Goal: Contribute content: Contribute content

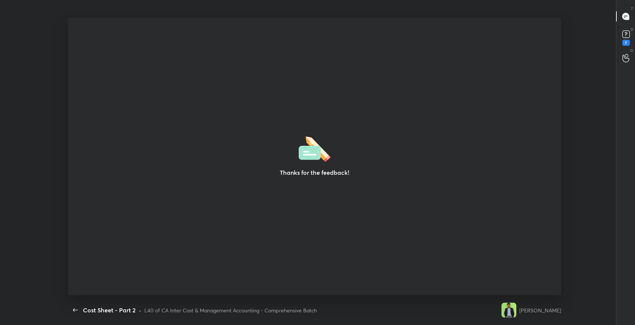
scroll to position [2, 0]
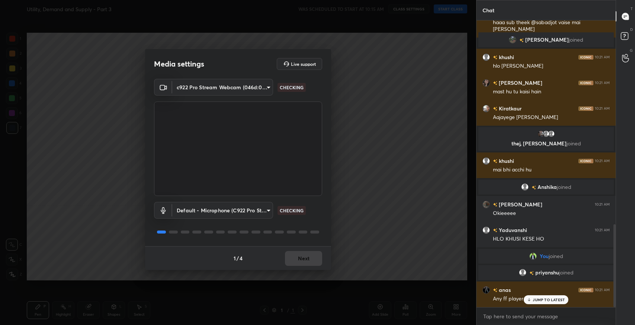
scroll to position [703, 0]
click at [312, 256] on button "Next" at bounding box center [303, 258] width 37 height 15
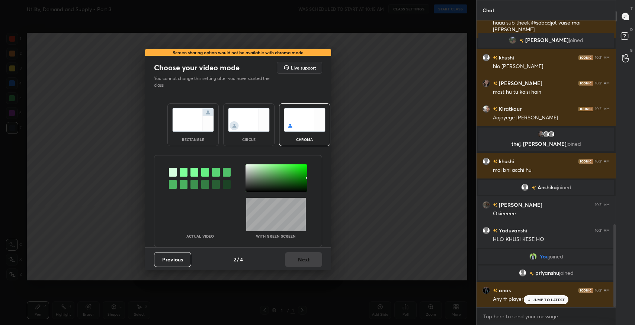
click at [208, 112] on img at bounding box center [193, 119] width 42 height 23
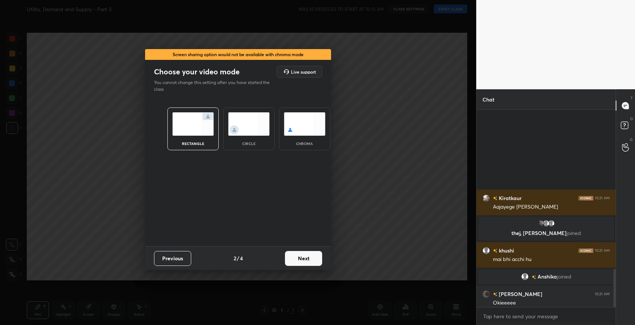
scroll to position [214, 137]
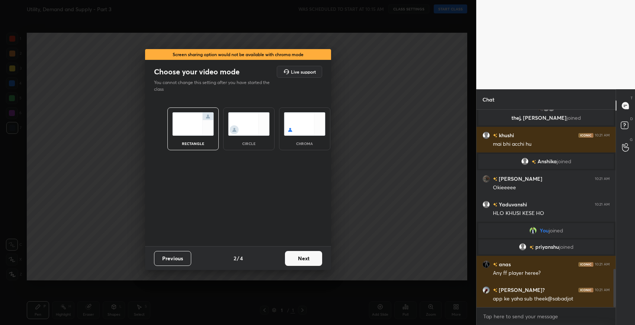
click at [293, 263] on button "Next" at bounding box center [303, 258] width 37 height 15
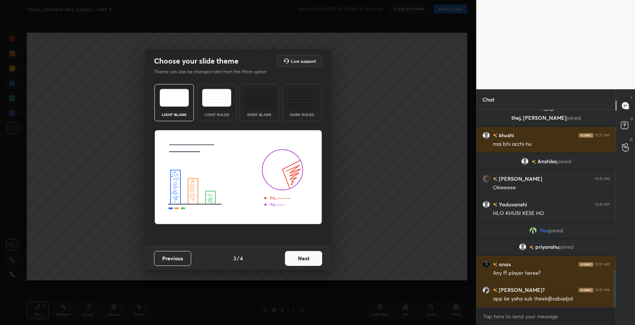
scroll to position [836, 0]
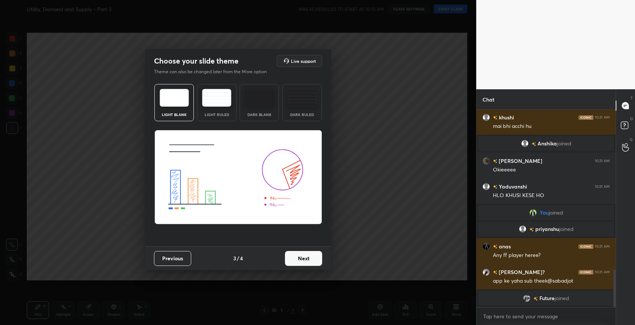
click at [301, 260] on button "Next" at bounding box center [303, 258] width 37 height 15
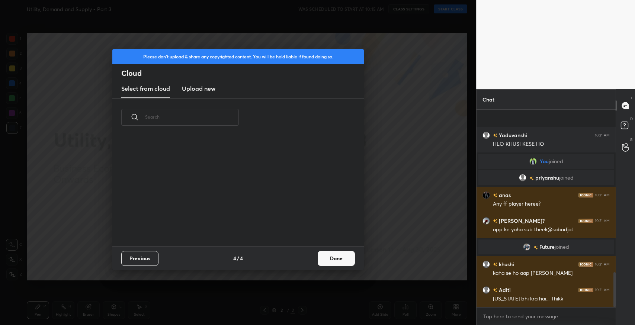
scroll to position [919, 0]
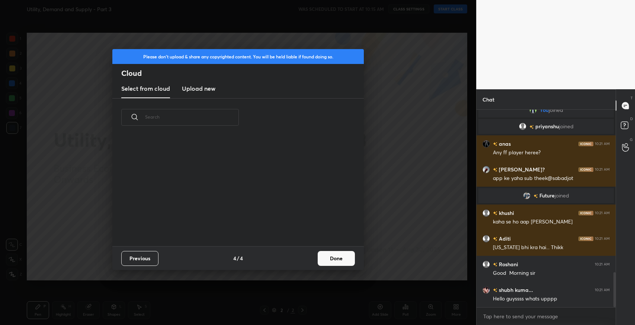
click at [346, 263] on button "Done" at bounding box center [336, 258] width 37 height 15
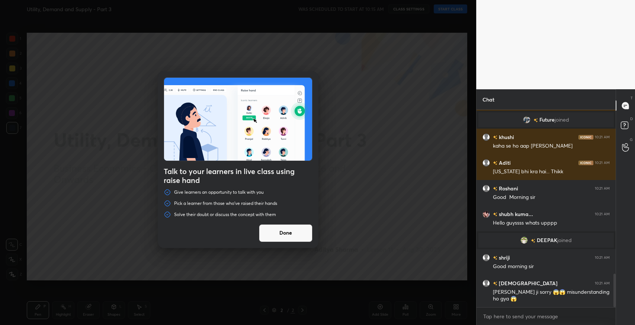
click at [283, 240] on button "Done" at bounding box center [286, 233] width 54 height 18
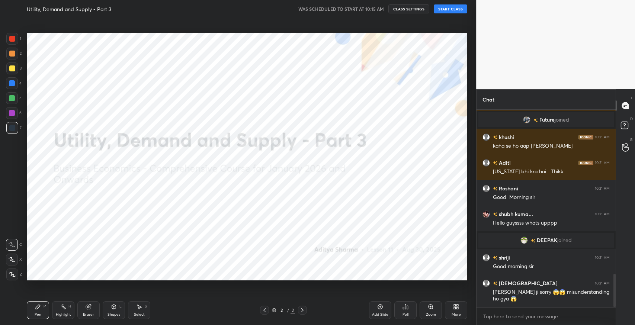
click at [452, 11] on button "START CLASS" at bounding box center [450, 8] width 33 height 9
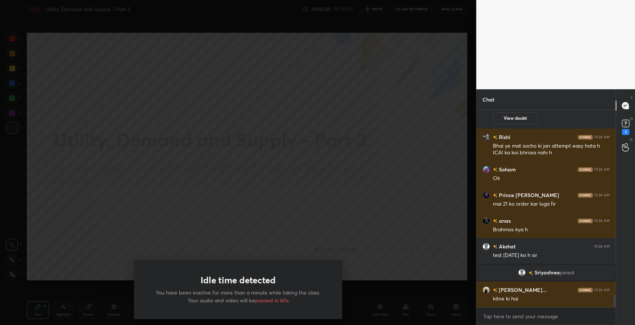
scroll to position [2917, 0]
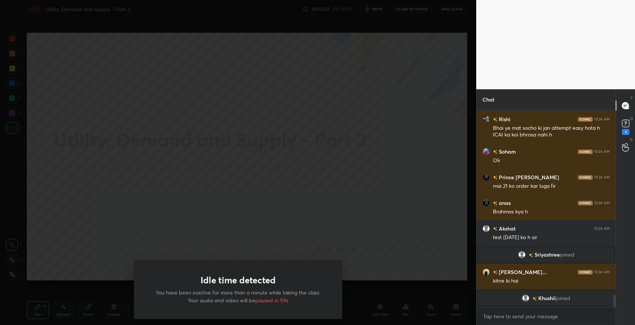
click at [359, 202] on div "Idle time detected You have been inactive for more than a minute while taking t…" at bounding box center [238, 162] width 476 height 325
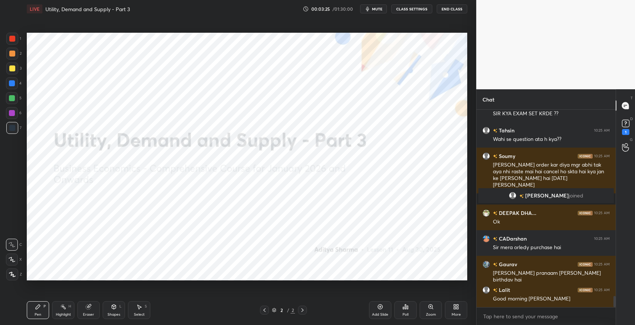
scroll to position [3350, 0]
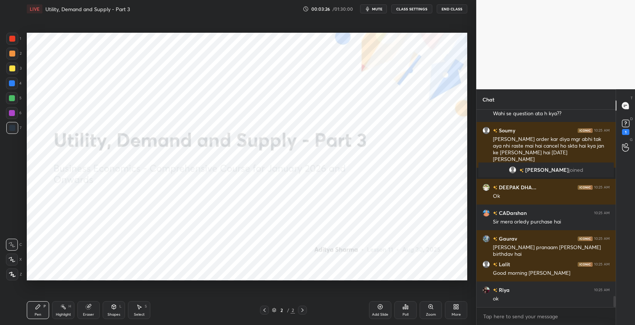
click at [459, 307] on div "More" at bounding box center [456, 310] width 22 height 18
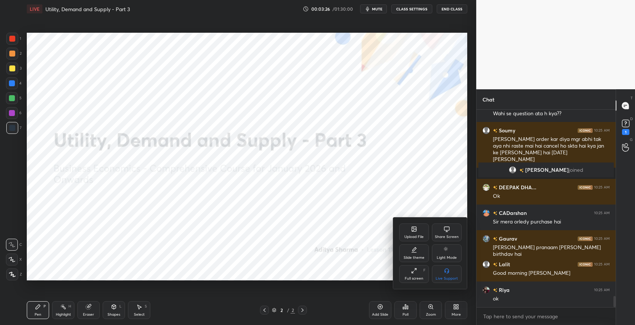
click at [421, 238] on div "Upload File" at bounding box center [413, 237] width 19 height 4
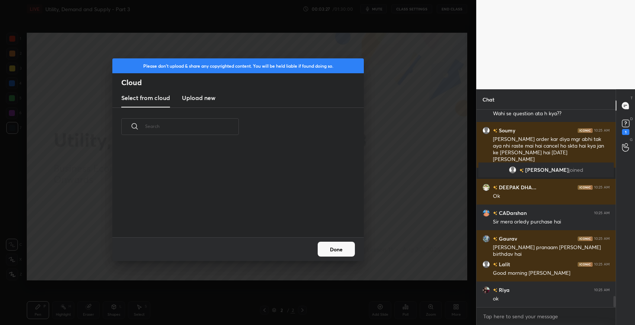
scroll to position [92, 238]
click at [196, 97] on h3 "Upload new" at bounding box center [198, 97] width 33 height 9
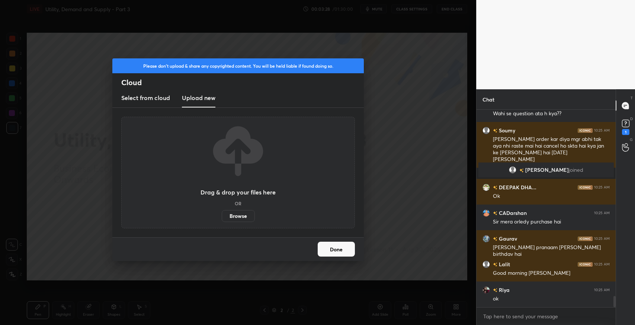
click at [236, 212] on label "Browse" at bounding box center [238, 216] width 33 height 12
click at [222, 212] on input "Browse" at bounding box center [222, 216] width 0 height 12
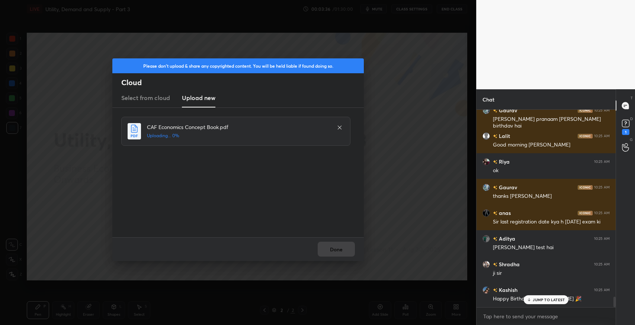
scroll to position [3503, 0]
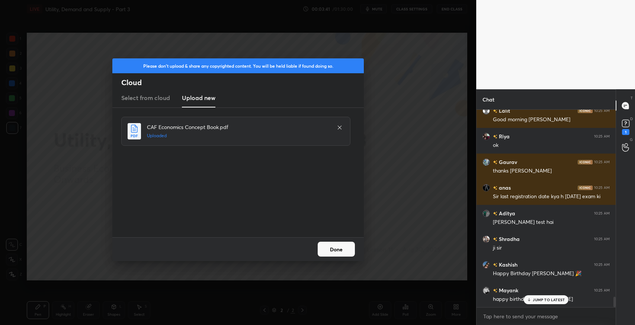
click at [340, 252] on button "Done" at bounding box center [336, 249] width 37 height 15
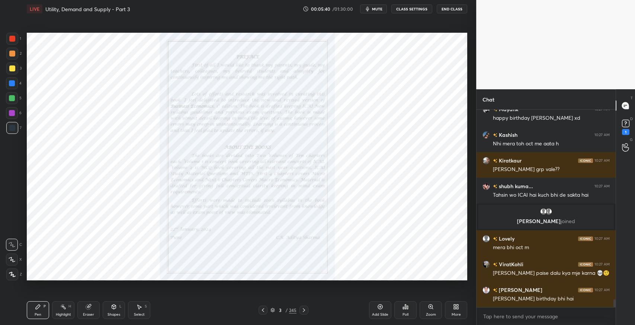
scroll to position [4751, 0]
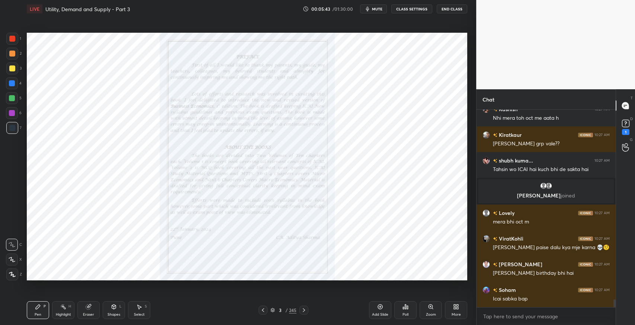
click at [306, 310] on icon at bounding box center [304, 310] width 6 height 6
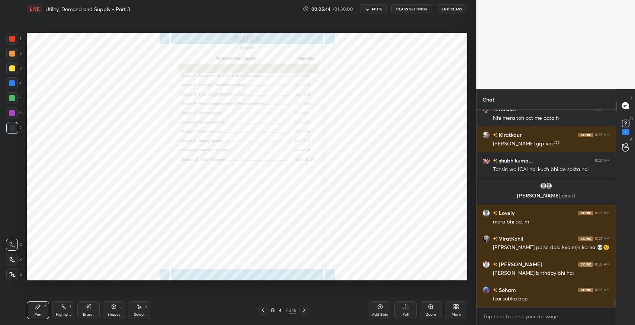
click at [306, 310] on icon at bounding box center [304, 310] width 6 height 6
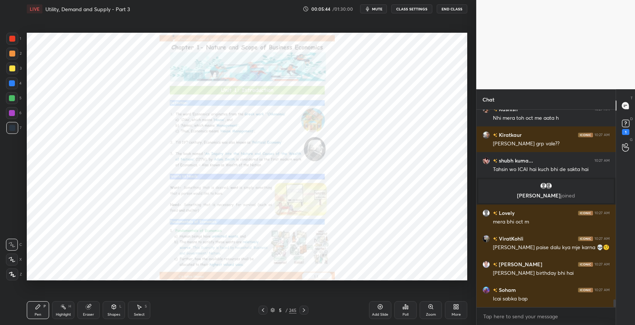
click at [306, 310] on icon at bounding box center [304, 310] width 6 height 6
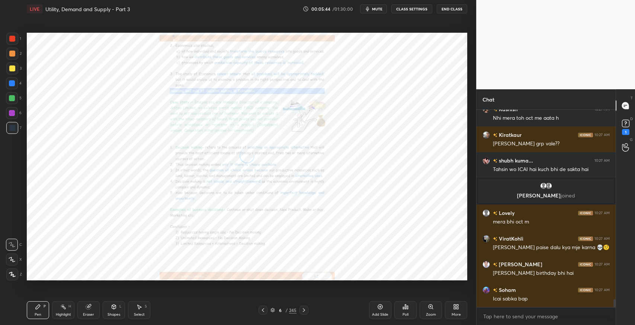
click at [306, 310] on icon at bounding box center [304, 310] width 6 height 6
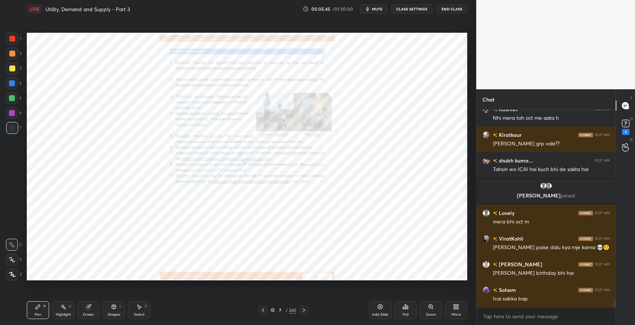
click at [306, 310] on icon at bounding box center [304, 310] width 6 height 6
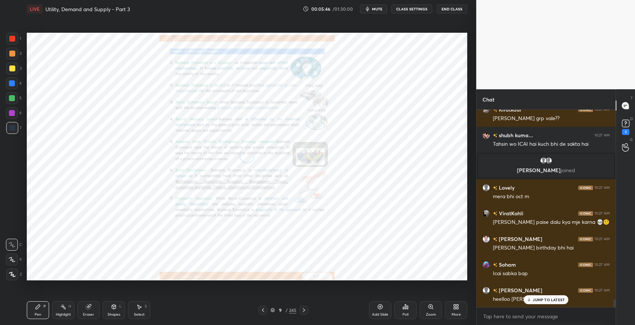
scroll to position [4828, 0]
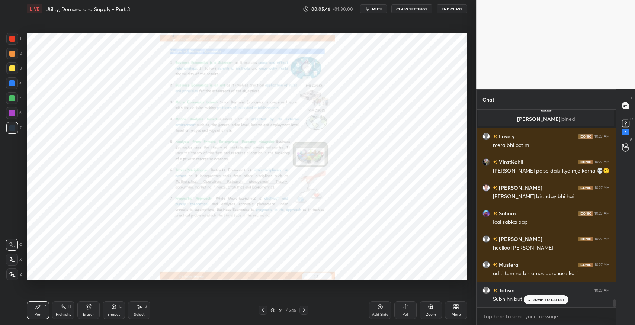
click at [306, 310] on icon at bounding box center [304, 310] width 6 height 6
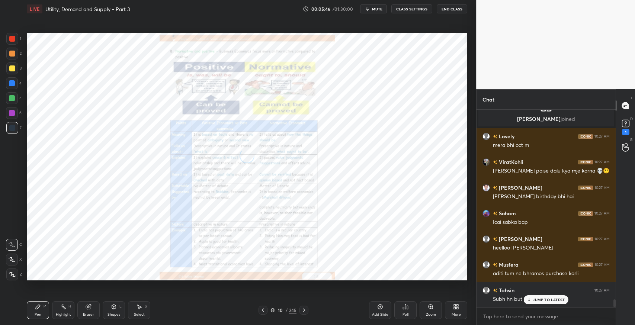
click at [306, 310] on icon at bounding box center [304, 310] width 6 height 6
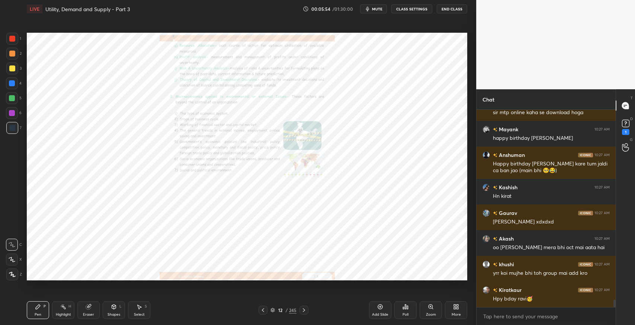
scroll to position [5124, 0]
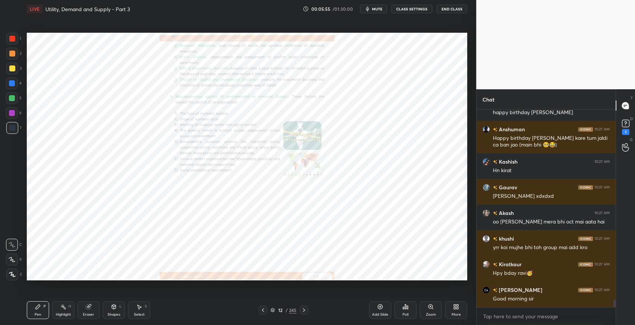
click at [301, 310] on icon at bounding box center [304, 310] width 6 height 6
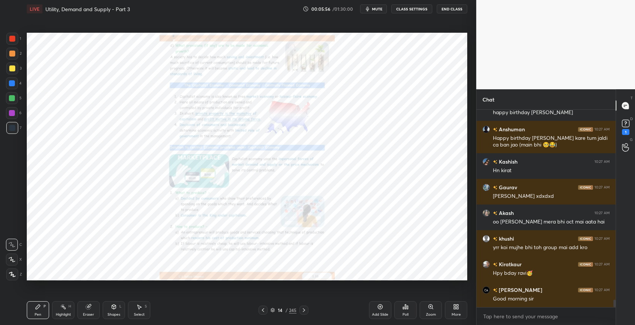
click at [301, 310] on icon at bounding box center [304, 310] width 6 height 6
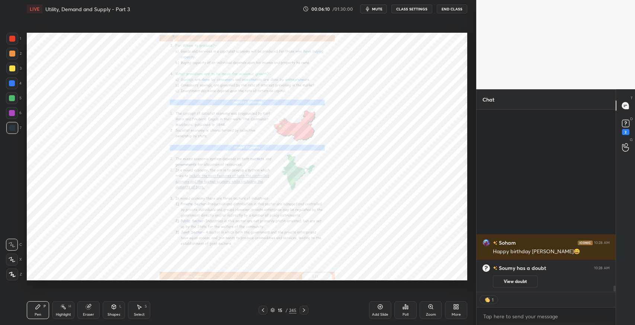
scroll to position [0, 0]
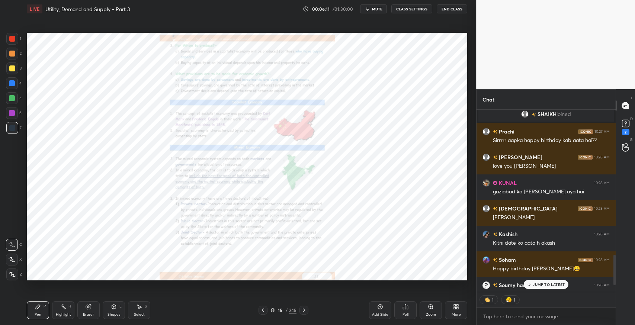
click at [303, 310] on icon at bounding box center [304, 310] width 6 height 6
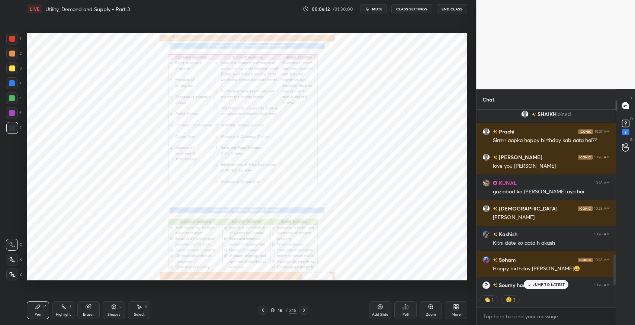
click at [303, 310] on icon at bounding box center [304, 310] width 6 height 6
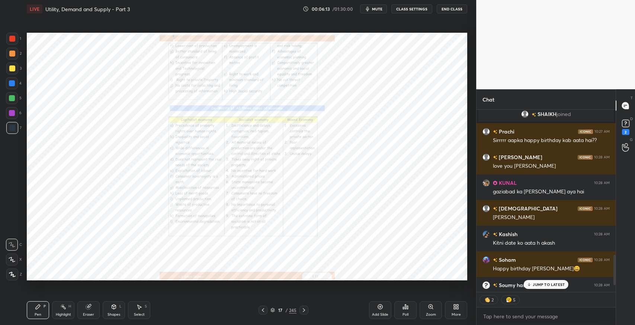
click at [303, 310] on icon at bounding box center [304, 310] width 6 height 6
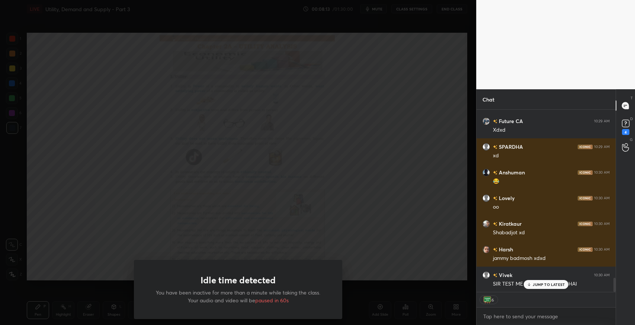
scroll to position [2215, 0]
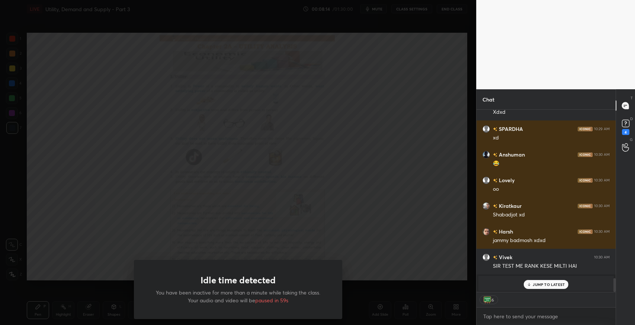
click at [323, 281] on div "Idle time detected You have been inactive for more than a minute while taking t…" at bounding box center [238, 289] width 208 height 59
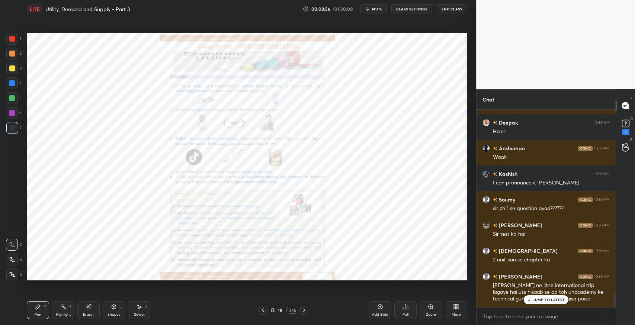
scroll to position [2571, 0]
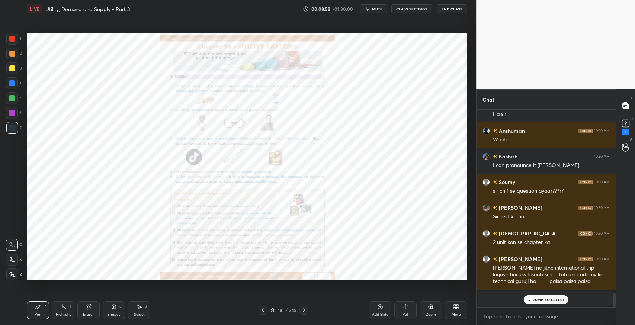
click at [383, 311] on div "Add Slide" at bounding box center [380, 310] width 22 height 18
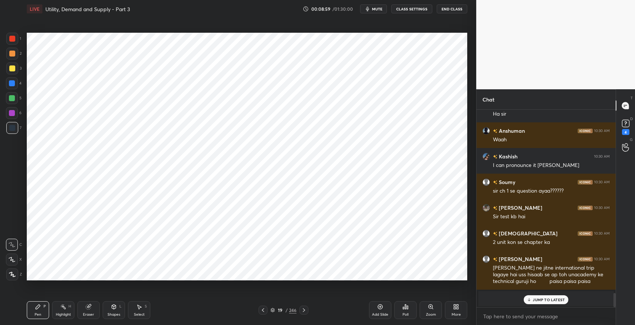
click at [260, 313] on div at bounding box center [263, 310] width 9 height 9
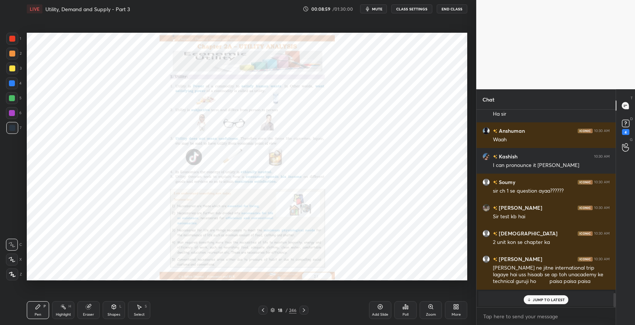
scroll to position [2255, 0]
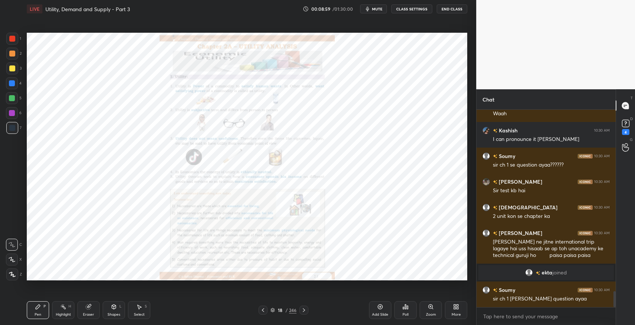
click at [455, 315] on div "More" at bounding box center [456, 315] width 9 height 4
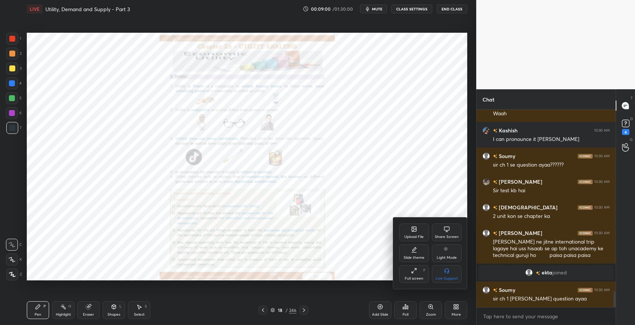
click at [412, 255] on div "Slide theme" at bounding box center [414, 253] width 30 height 18
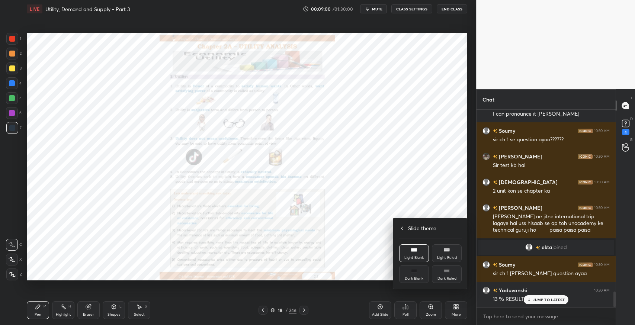
click at [443, 246] on div "Light Ruled" at bounding box center [447, 253] width 30 height 18
click at [348, 252] on div at bounding box center [317, 162] width 635 height 325
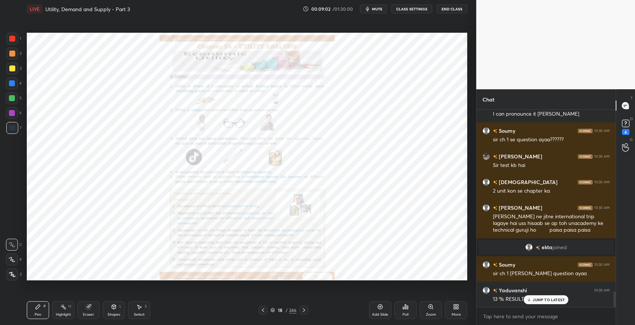
click at [380, 313] on div "Add Slide" at bounding box center [380, 315] width 16 height 4
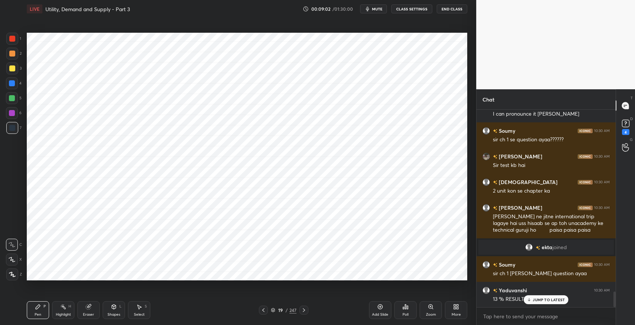
click at [532, 298] on icon at bounding box center [529, 300] width 5 height 4
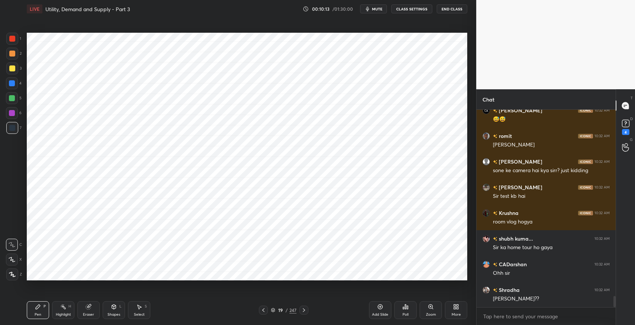
scroll to position [3242, 0]
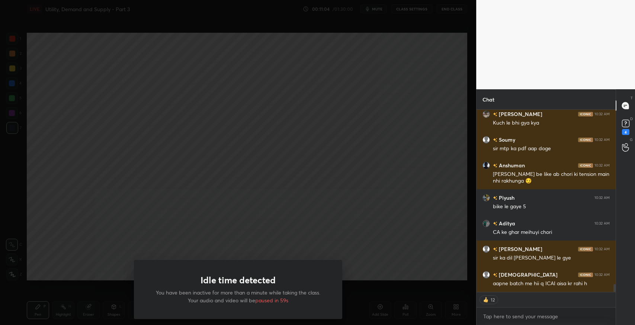
click at [343, 208] on div "Idle time detected You have been inactive for more than a minute while taking t…" at bounding box center [238, 162] width 476 height 325
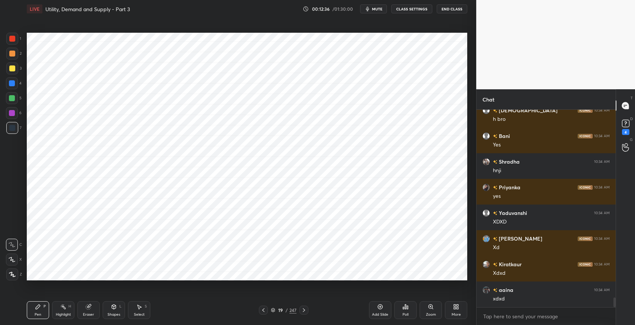
scroll to position [3842, 0]
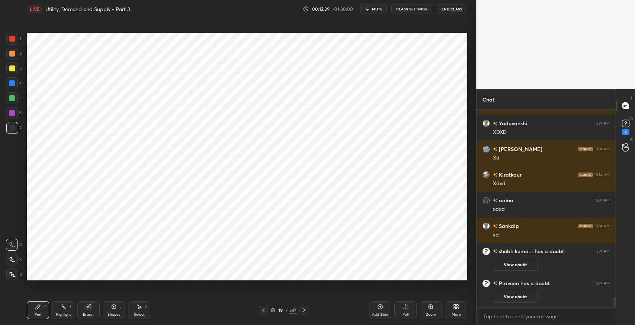
click at [372, 8] on button "mute" at bounding box center [373, 8] width 27 height 9
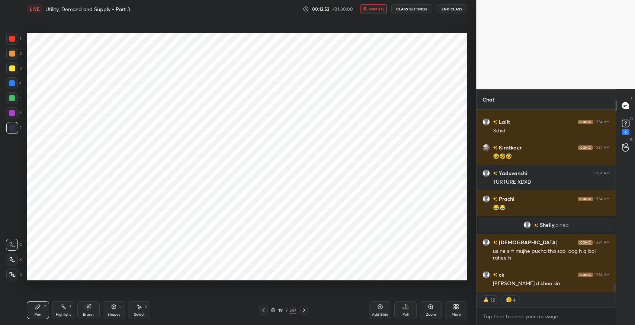
scroll to position [4128, 0]
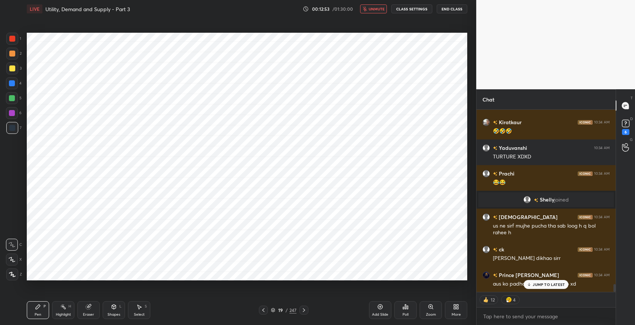
click at [375, 13] on button "unmute" at bounding box center [373, 8] width 27 height 9
click at [371, 6] on icon "button" at bounding box center [368, 9] width 6 height 6
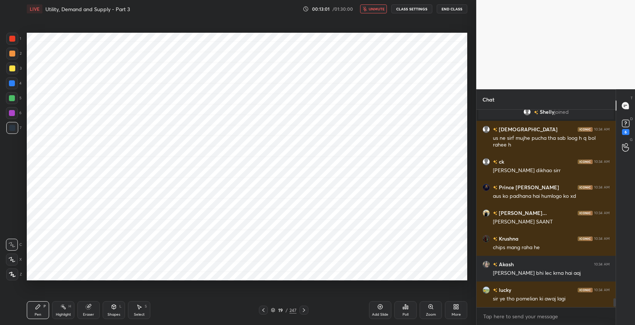
scroll to position [196, 137]
click at [366, 9] on icon "button" at bounding box center [365, 9] width 4 height 4
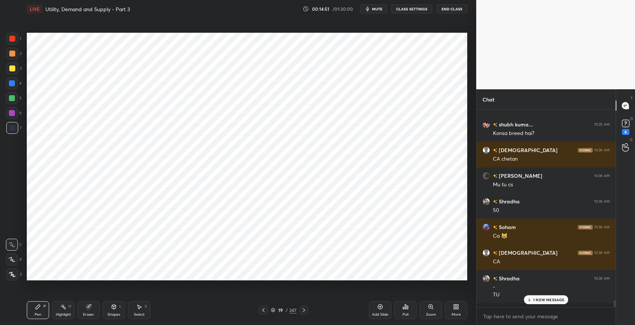
scroll to position [5118, 0]
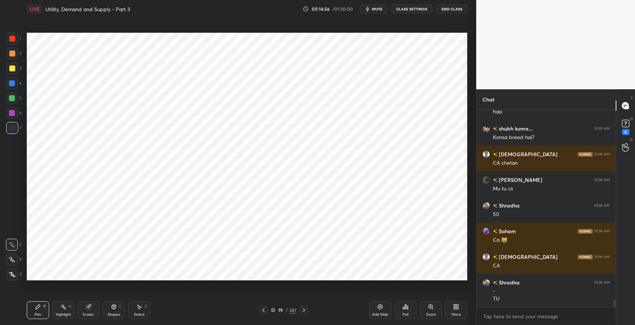
click at [137, 308] on icon at bounding box center [139, 307] width 6 height 6
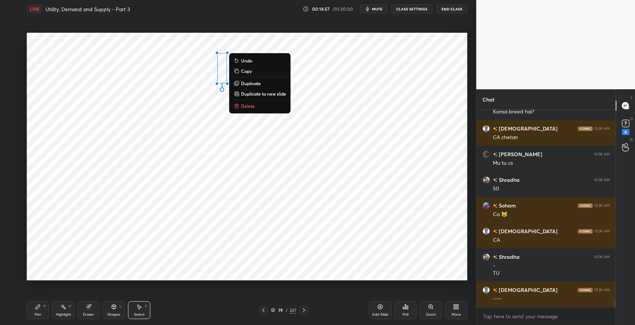
click at [250, 84] on p "Duplicate" at bounding box center [251, 83] width 20 height 6
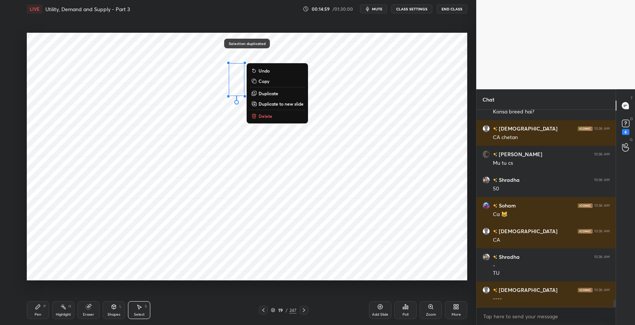
click at [296, 289] on div "0 ° Undo Copy Duplicate Duplicate to new slide Delete Selection duplicated Sett…" at bounding box center [247, 157] width 446 height 278
click at [263, 115] on p "Delete" at bounding box center [266, 116] width 14 height 6
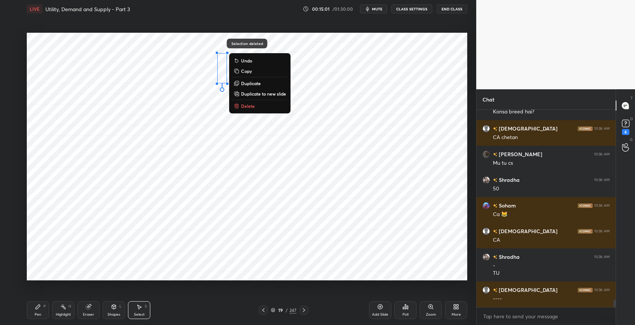
click at [253, 84] on p "Duplicate" at bounding box center [251, 83] width 20 height 6
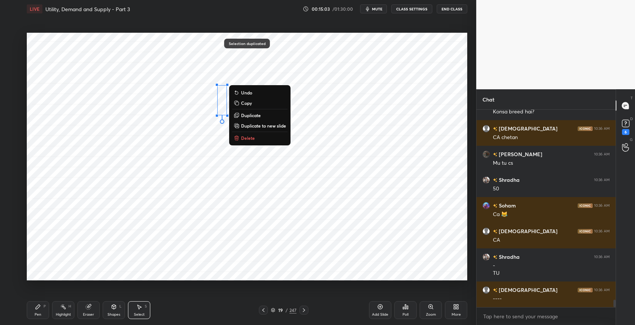
scroll to position [5404, 0]
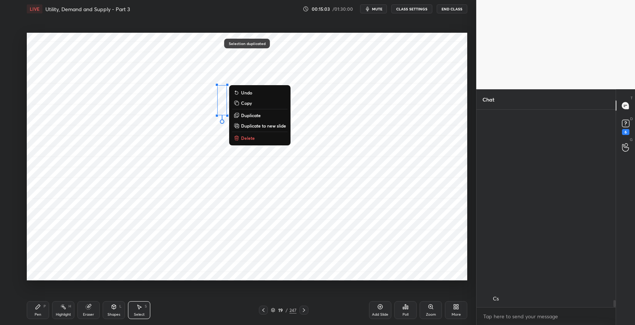
click at [248, 117] on p "Duplicate" at bounding box center [251, 115] width 20 height 6
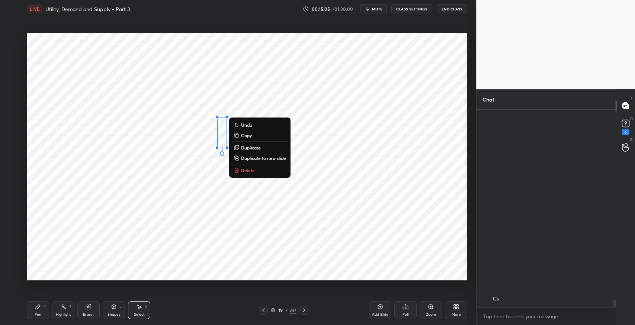
click at [208, 211] on div "0 ° Undo Copy Duplicate Duplicate to new slide Delete" at bounding box center [247, 157] width 440 height 248
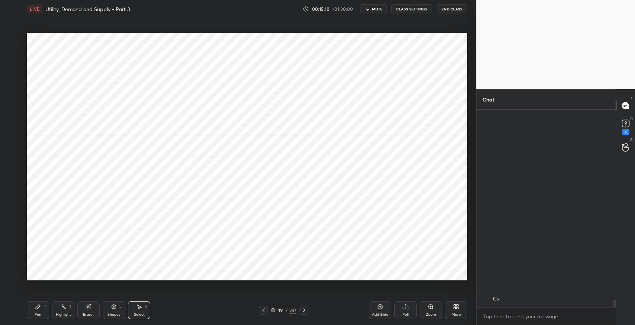
click at [43, 307] on div "Pen P" at bounding box center [38, 310] width 22 height 18
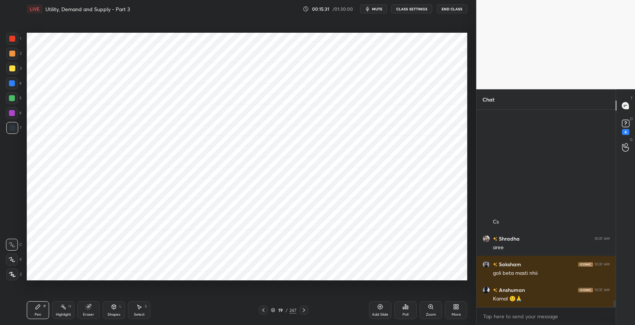
scroll to position [5506, 0]
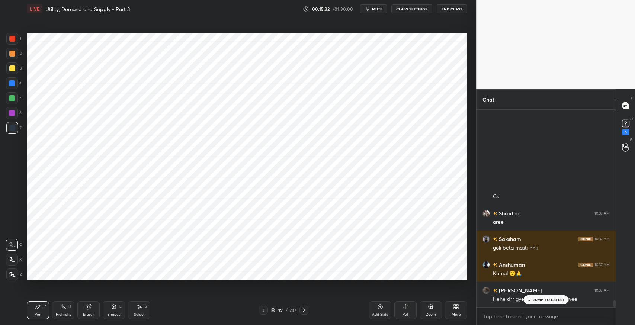
click at [143, 308] on div "Select S" at bounding box center [139, 310] width 22 height 18
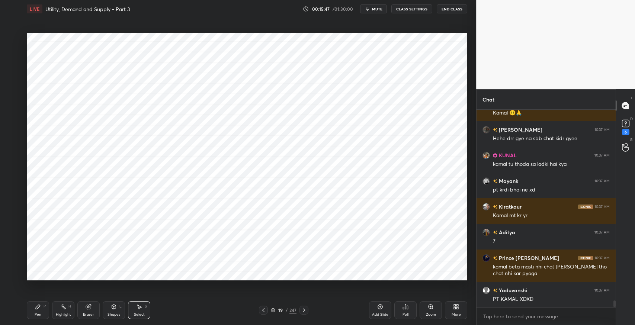
scroll to position [5693, 0]
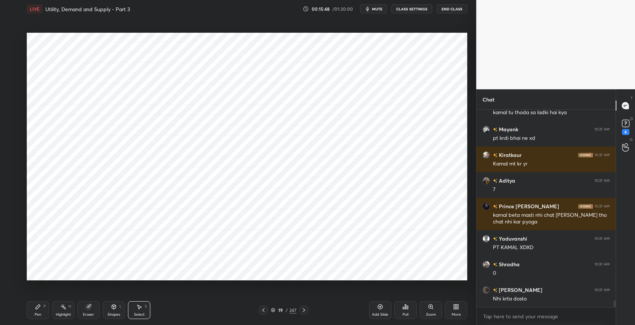
click at [116, 309] on icon at bounding box center [114, 307] width 6 height 6
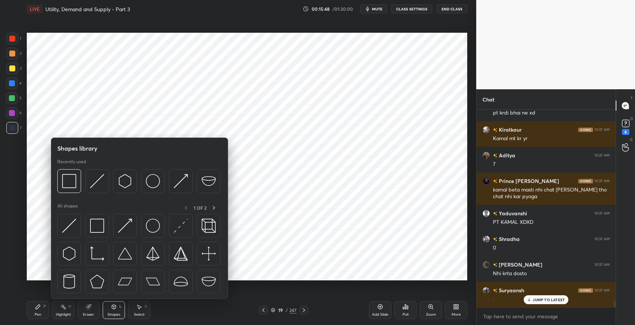
click at [100, 226] on img at bounding box center [97, 226] width 14 height 14
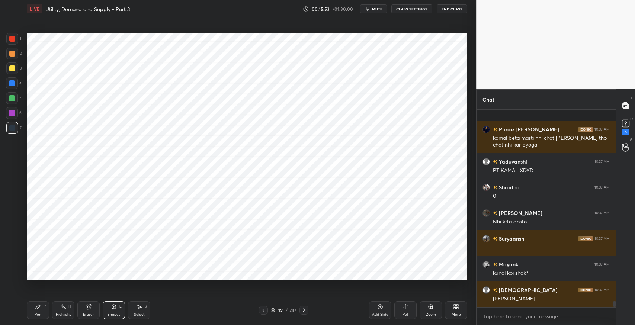
scroll to position [5847, 0]
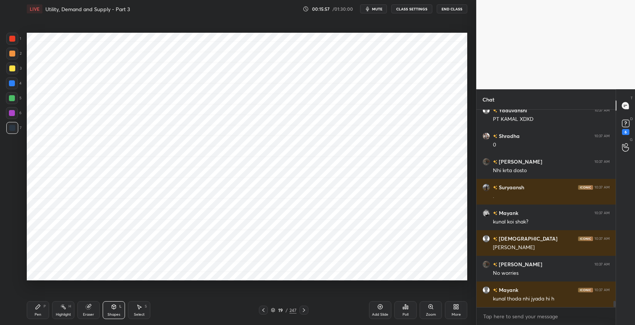
click at [33, 314] on div "Pen P" at bounding box center [38, 310] width 22 height 18
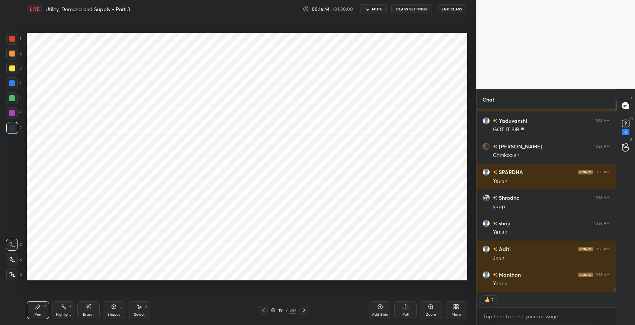
scroll to position [6459, 0]
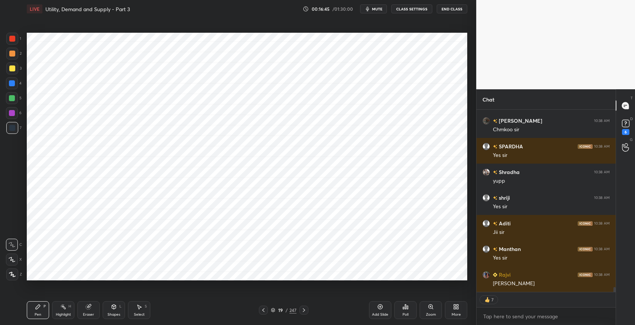
click at [115, 317] on div "Shapes" at bounding box center [114, 315] width 13 height 4
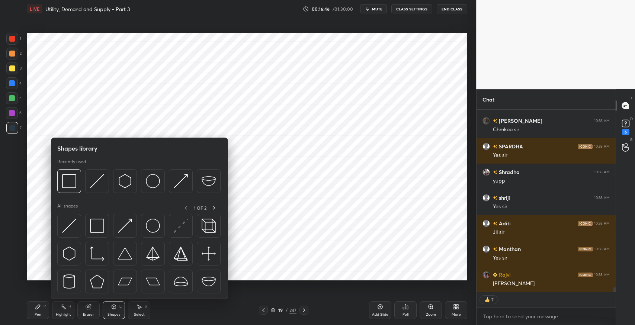
scroll to position [6485, 0]
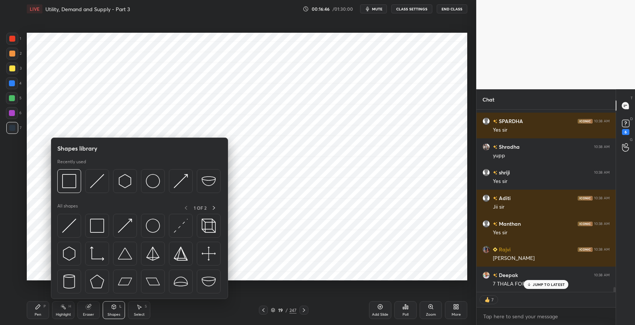
click at [127, 224] on img at bounding box center [125, 226] width 14 height 14
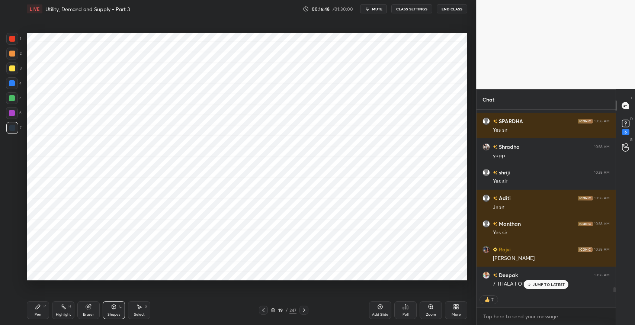
click at [15, 100] on div at bounding box center [12, 98] width 6 height 6
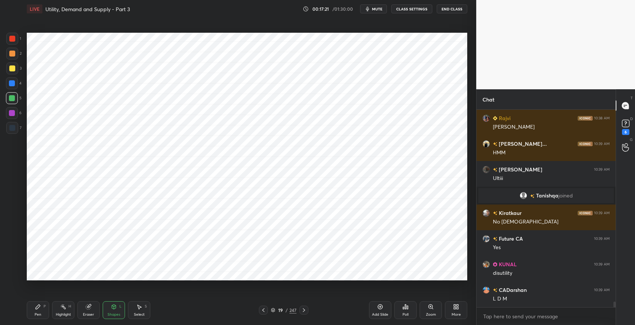
scroll to position [6801, 0]
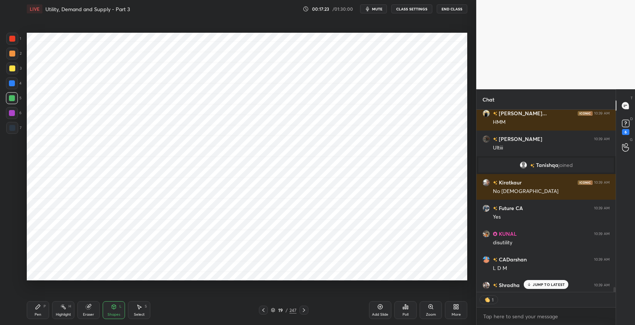
click at [39, 310] on div "Pen P" at bounding box center [38, 310] width 22 height 18
click at [10, 128] on div at bounding box center [12, 128] width 6 height 6
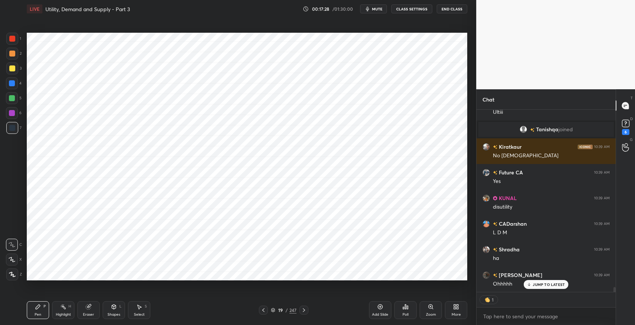
click at [109, 308] on div "Shapes L" at bounding box center [114, 310] width 22 height 18
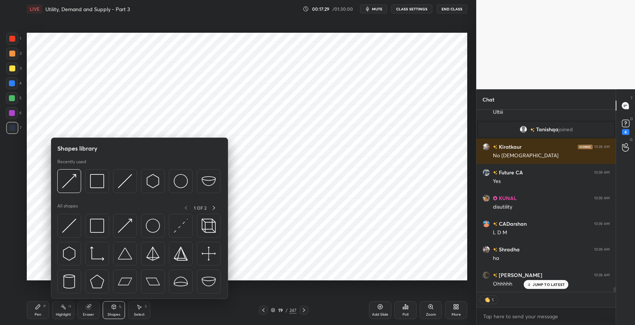
click at [96, 253] on img at bounding box center [97, 254] width 14 height 14
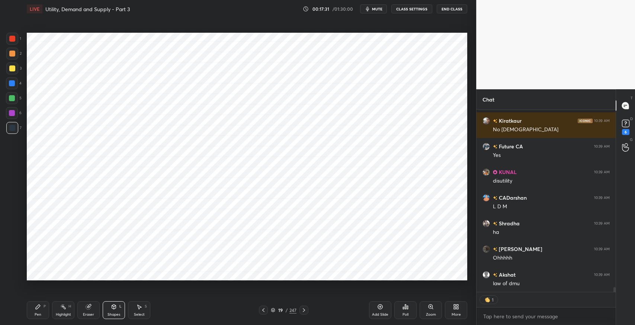
scroll to position [3, 2]
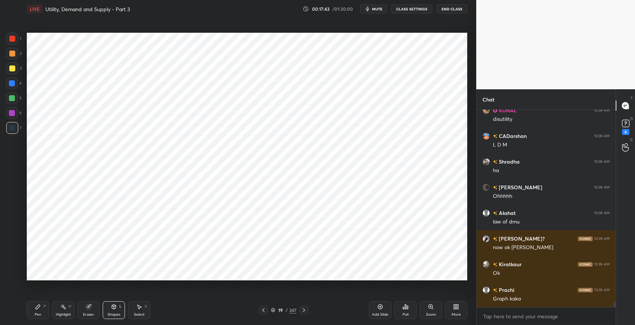
click at [36, 308] on icon at bounding box center [38, 307] width 4 height 4
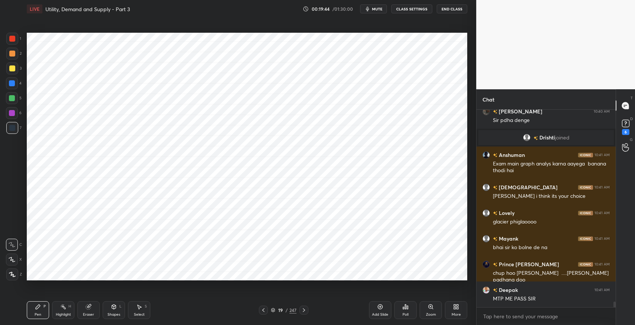
scroll to position [6643, 0]
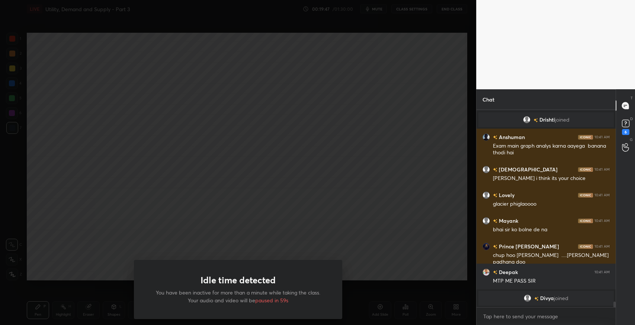
click at [128, 187] on div "Idle time detected You have been inactive for more than a minute while taking t…" at bounding box center [238, 162] width 476 height 325
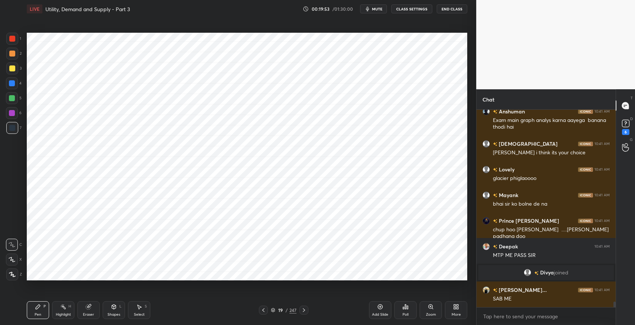
scroll to position [6658, 0]
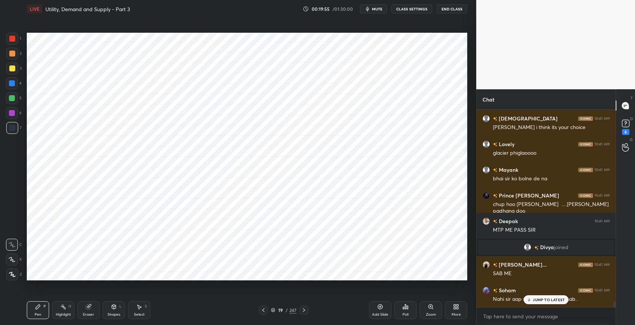
click at [548, 299] on p "JUMP TO LATEST" at bounding box center [549, 300] width 32 height 4
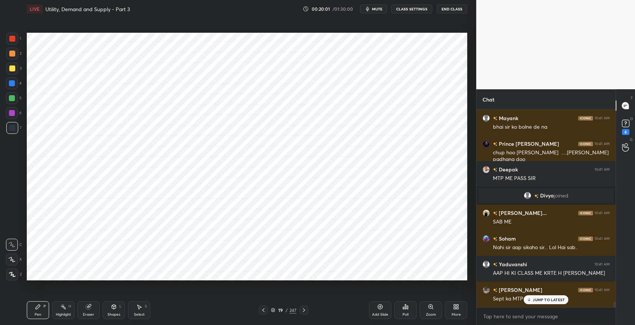
scroll to position [6735, 0]
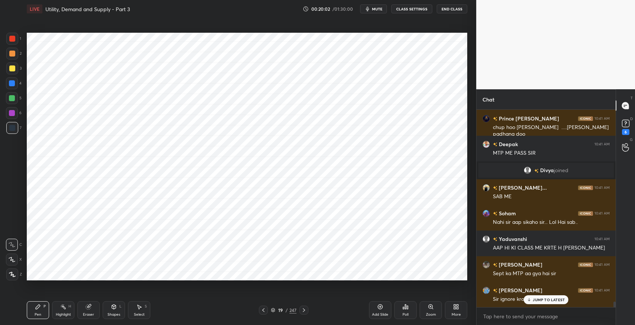
click at [549, 299] on p "JUMP TO LATEST" at bounding box center [549, 300] width 32 height 4
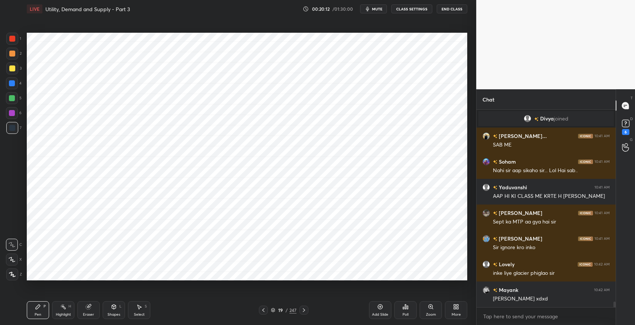
scroll to position [6812, 0]
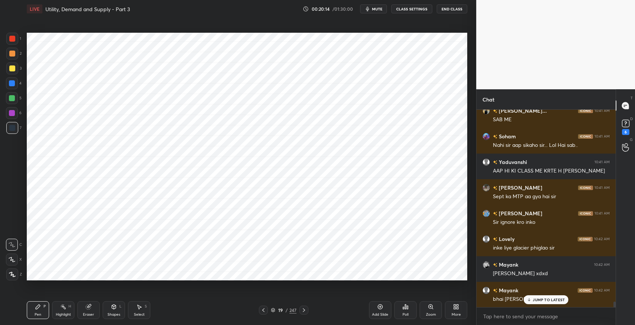
click at [552, 299] on p "JUMP TO LATEST" at bounding box center [549, 300] width 32 height 4
click at [117, 307] on div "Shapes L" at bounding box center [114, 310] width 22 height 18
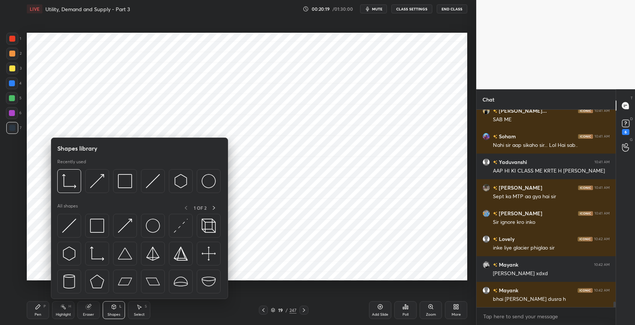
scroll to position [6845, 0]
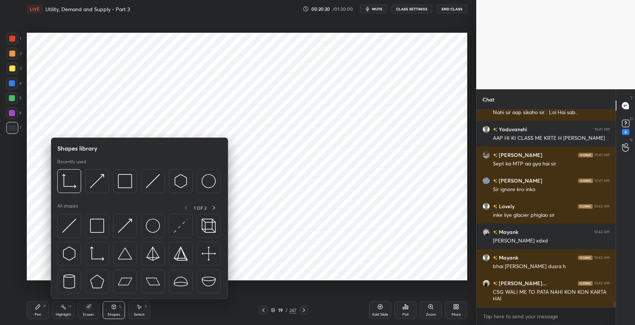
click at [97, 224] on img at bounding box center [97, 226] width 14 height 14
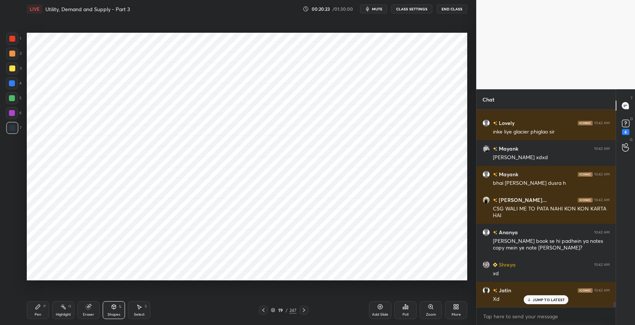
scroll to position [6954, 0]
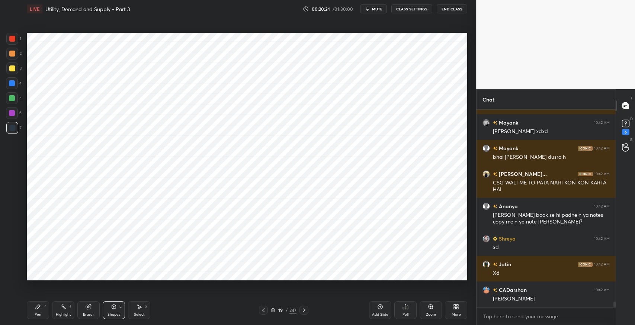
click at [535, 299] on div "[PERSON_NAME]" at bounding box center [551, 298] width 117 height 7
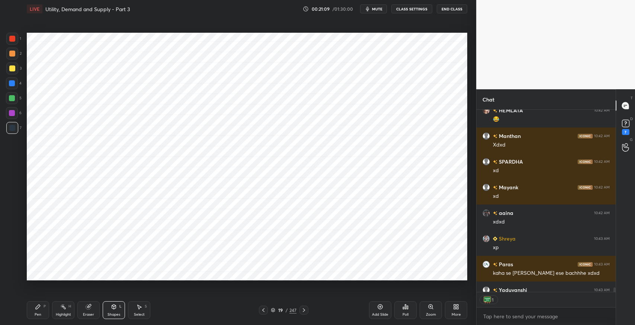
scroll to position [2, 2]
click at [41, 308] on div "Pen P" at bounding box center [38, 310] width 22 height 18
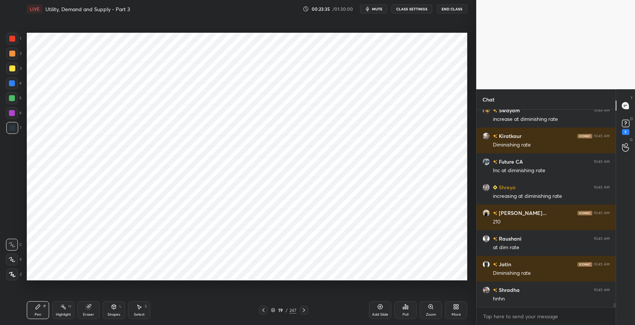
scroll to position [8945, 0]
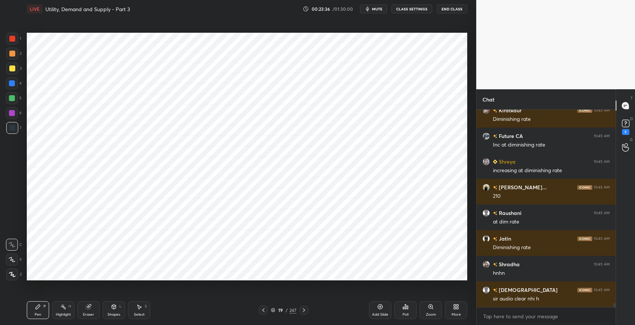
click at [222, 281] on div "Setting up your live class Poll for secs No correct answer Start poll" at bounding box center [247, 157] width 446 height 278
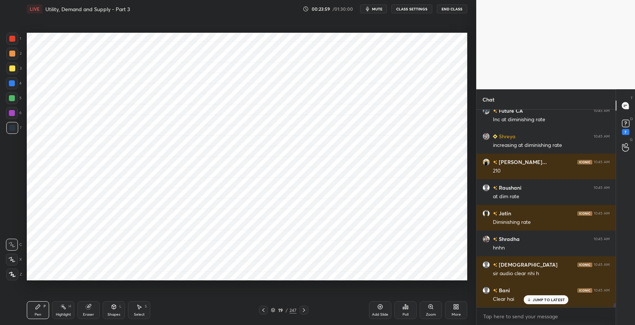
scroll to position [8996, 0]
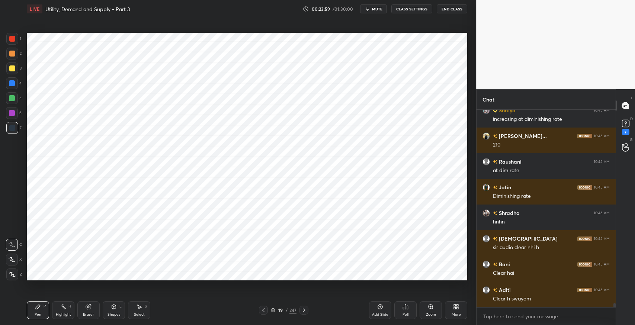
click at [111, 314] on div "Shapes" at bounding box center [114, 315] width 13 height 4
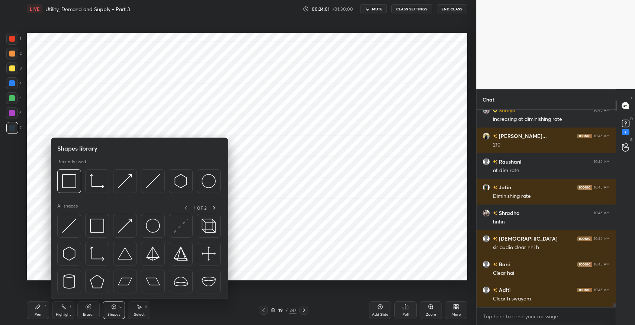
click at [183, 222] on img at bounding box center [181, 226] width 14 height 14
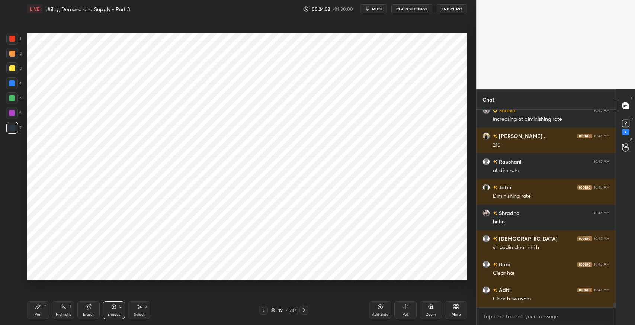
scroll to position [9022, 0]
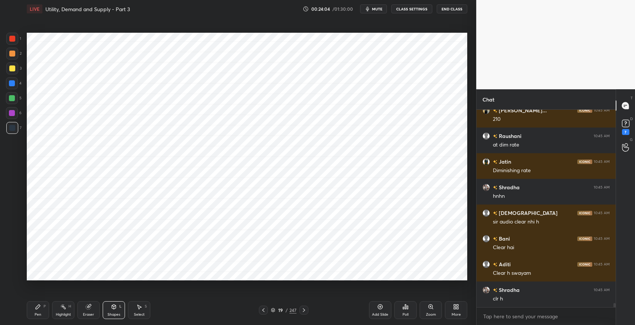
click at [137, 311] on div "Select S" at bounding box center [139, 310] width 22 height 18
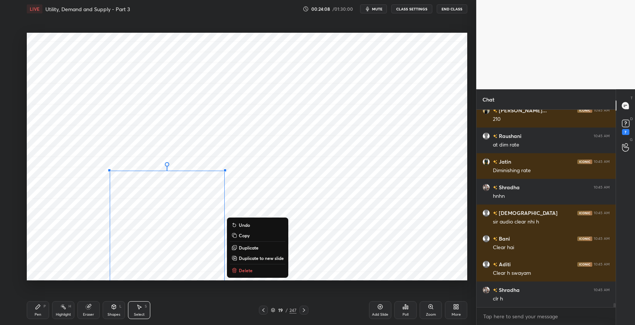
scroll to position [9040, 0]
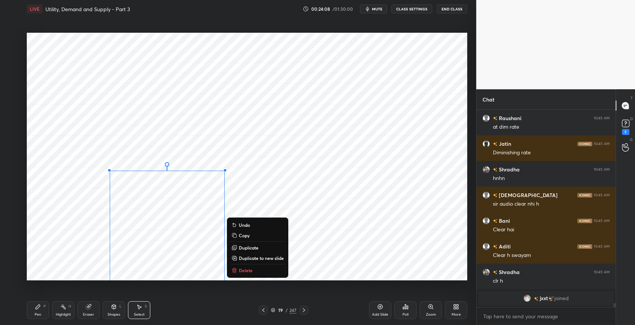
click at [386, 226] on div "0 ° Undo Copy Duplicate Duplicate to new slide Delete" at bounding box center [247, 157] width 440 height 248
click at [352, 220] on div "0 ° Undo Copy Duplicate Duplicate to new slide Delete" at bounding box center [247, 157] width 440 height 248
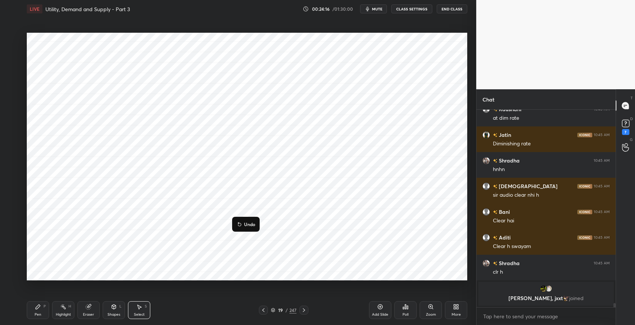
click at [380, 237] on div "0 ° Undo Copy Duplicate Duplicate to new slide Delete" at bounding box center [247, 157] width 440 height 248
click at [64, 310] on div "Highlight H" at bounding box center [63, 310] width 22 height 18
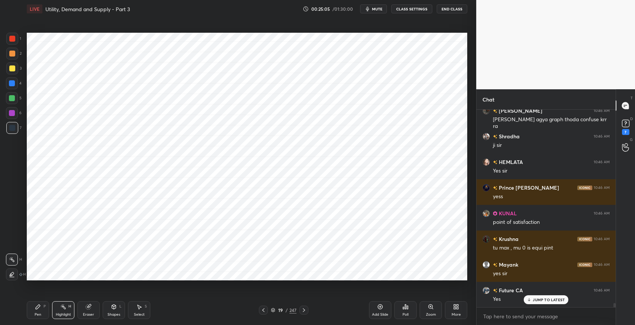
scroll to position [9079, 0]
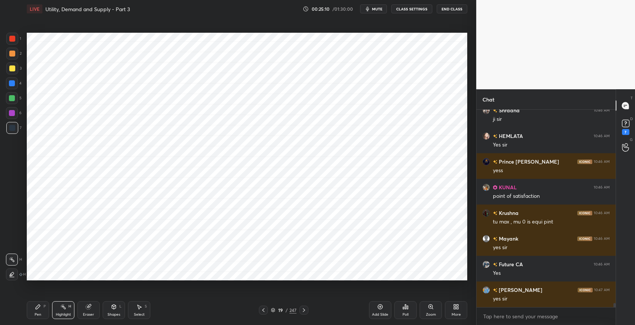
click at [89, 311] on div "Eraser" at bounding box center [88, 310] width 22 height 18
click at [16, 245] on div at bounding box center [12, 245] width 12 height 12
click at [65, 310] on div "Highlight H" at bounding box center [63, 310] width 22 height 18
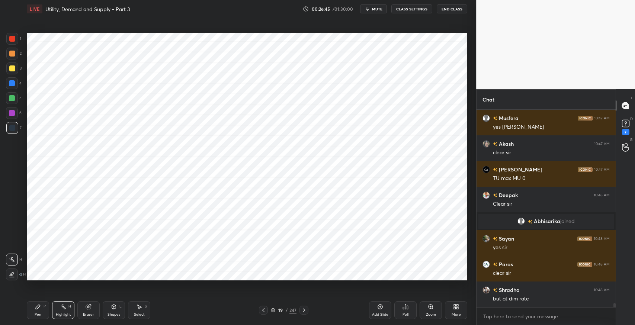
scroll to position [9289, 0]
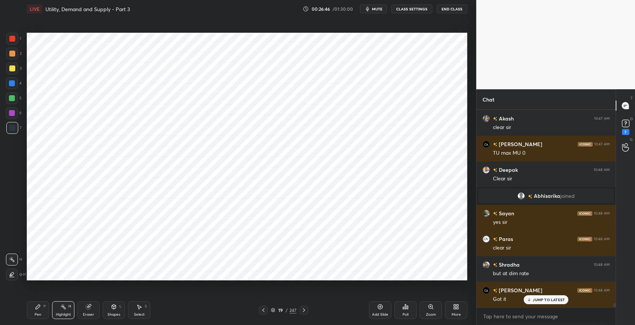
click at [42, 308] on div "Pen P" at bounding box center [38, 310] width 22 height 18
click at [15, 132] on div at bounding box center [12, 128] width 12 height 12
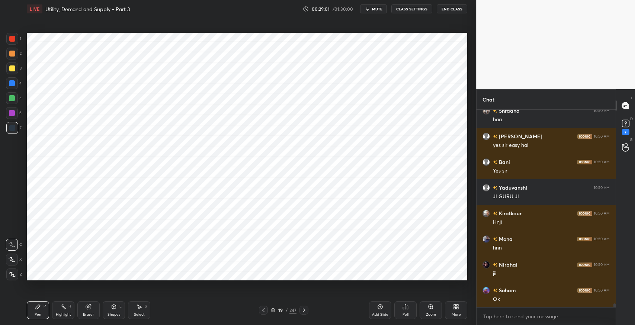
scroll to position [10419, 0]
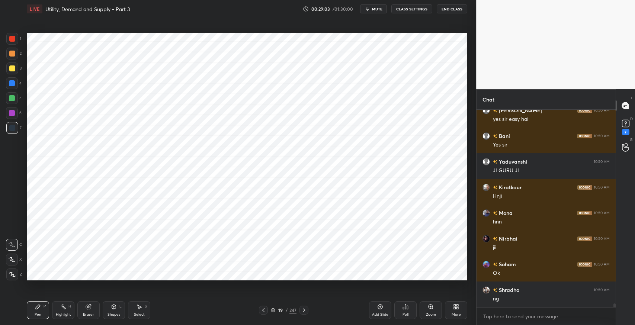
click at [265, 310] on icon at bounding box center [263, 310] width 6 height 6
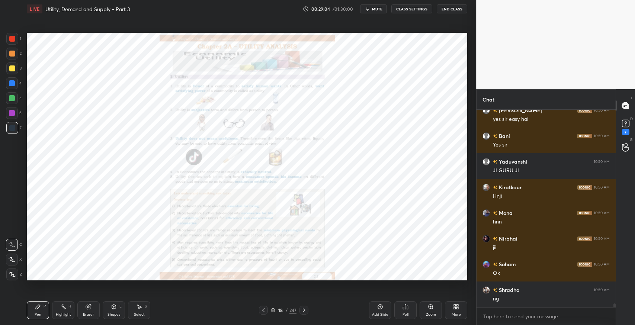
click at [307, 311] on div at bounding box center [303, 310] width 9 height 9
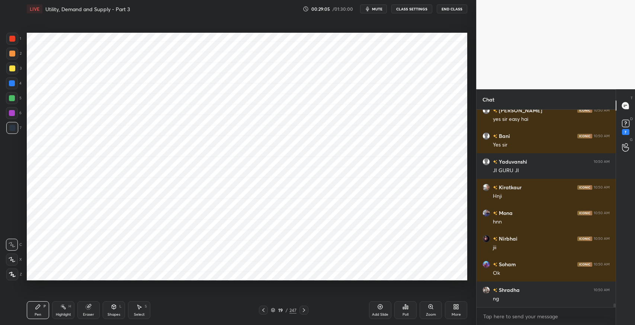
click at [306, 312] on icon at bounding box center [304, 310] width 6 height 6
click at [306, 311] on icon at bounding box center [304, 310] width 6 height 6
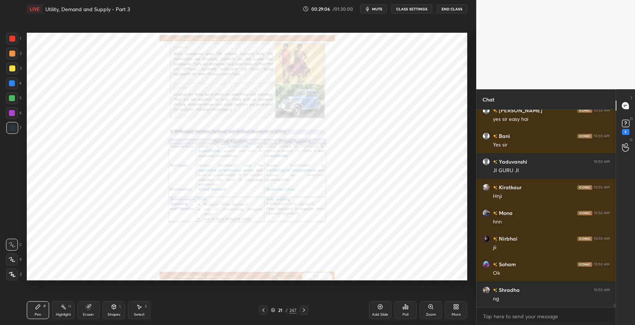
click at [307, 310] on div at bounding box center [303, 310] width 9 height 9
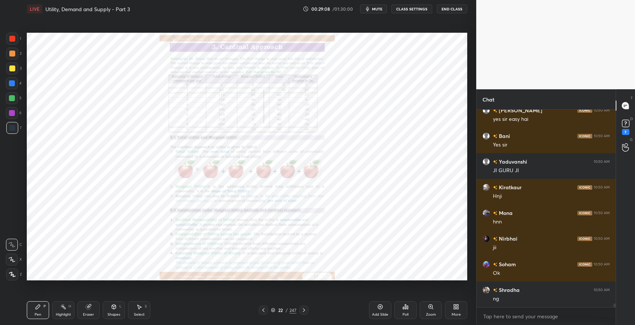
click at [262, 311] on icon at bounding box center [263, 310] width 2 height 4
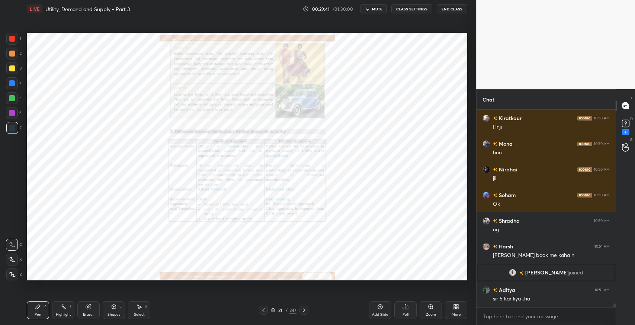
scroll to position [10162, 0]
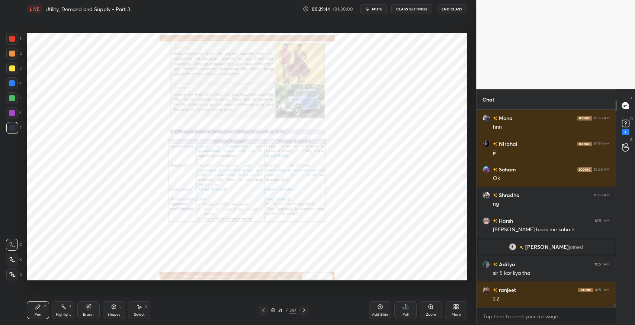
click at [304, 314] on div at bounding box center [303, 310] width 9 height 9
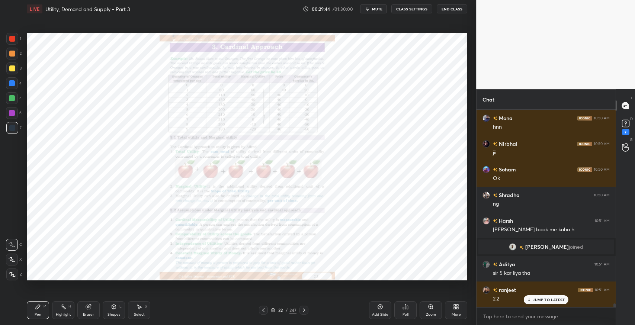
scroll to position [10187, 0]
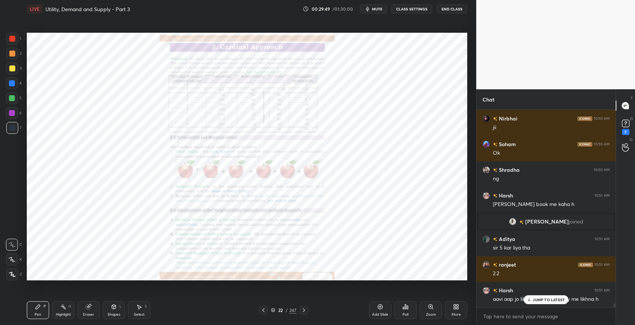
click at [540, 302] on div "JUMP TO LATEST" at bounding box center [546, 299] width 45 height 9
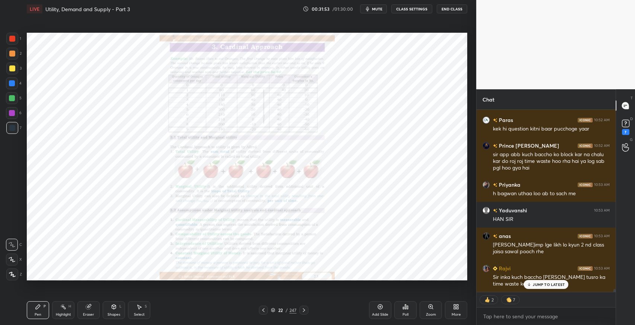
scroll to position [10621, 0]
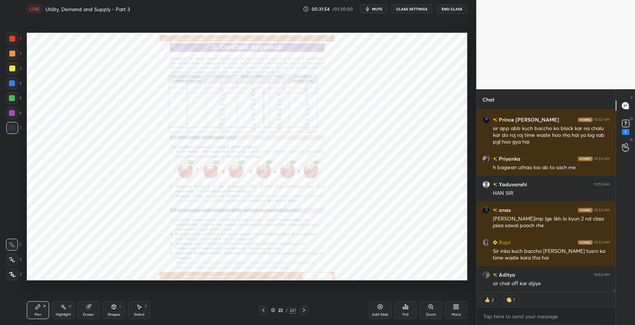
click at [263, 310] on icon at bounding box center [263, 310] width 6 height 6
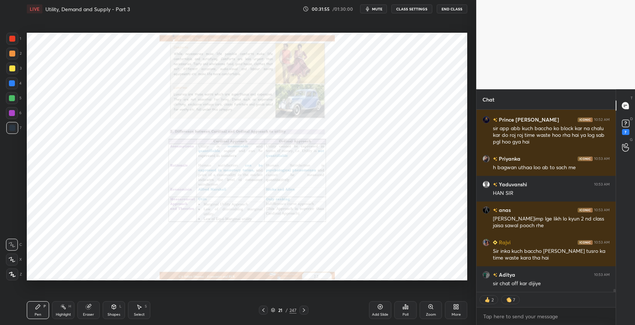
scroll to position [10647, 0]
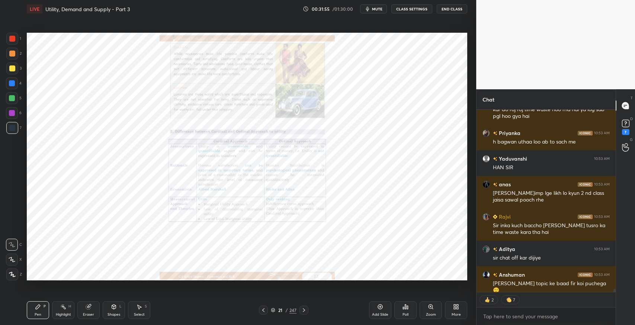
click at [262, 310] on icon at bounding box center [263, 310] width 2 height 4
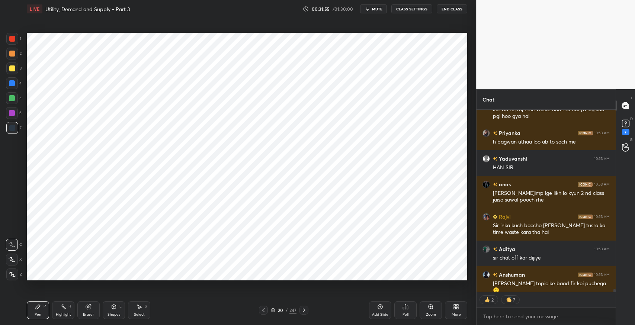
click at [260, 314] on div at bounding box center [263, 310] width 9 height 9
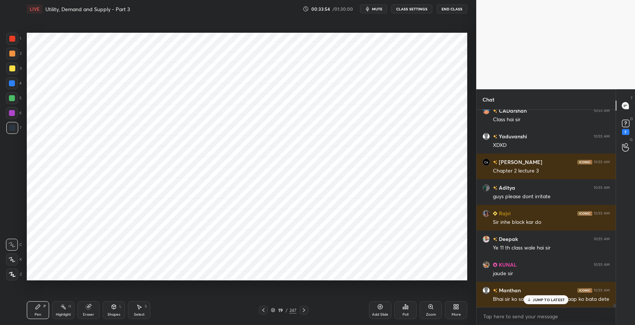
scroll to position [11046, 0]
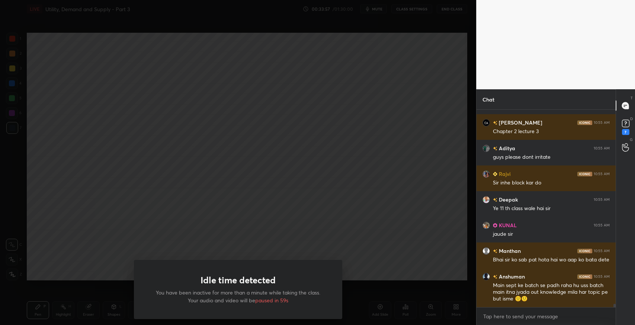
click at [426, 191] on div "Idle time detected You have been inactive for more than a minute while taking t…" at bounding box center [238, 162] width 476 height 325
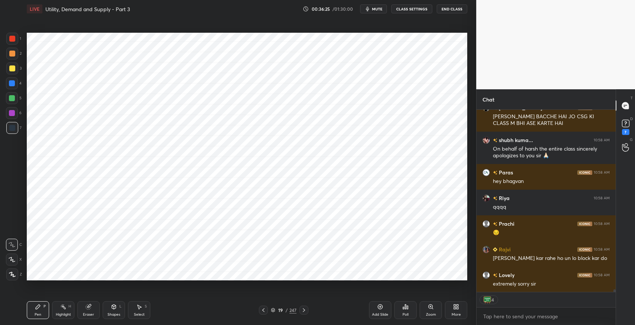
scroll to position [11897, 0]
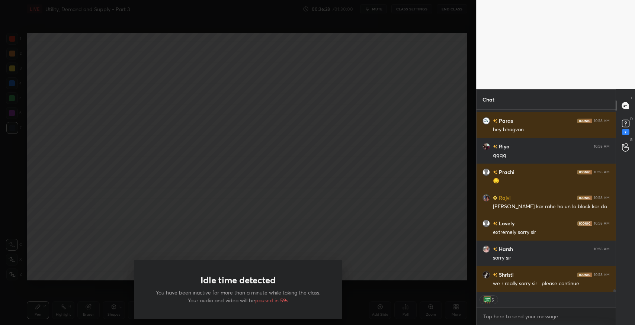
click at [115, 114] on div "Idle time detected You have been inactive for more than a minute while taking t…" at bounding box center [238, 162] width 476 height 325
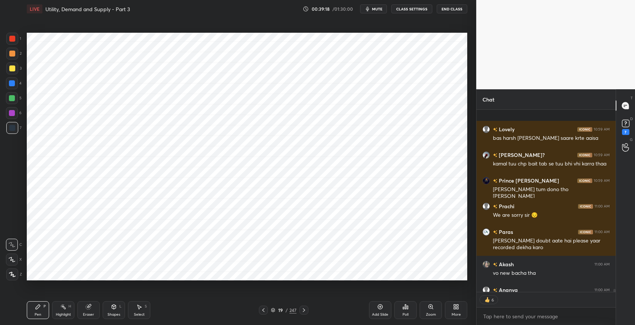
scroll to position [12627, 0]
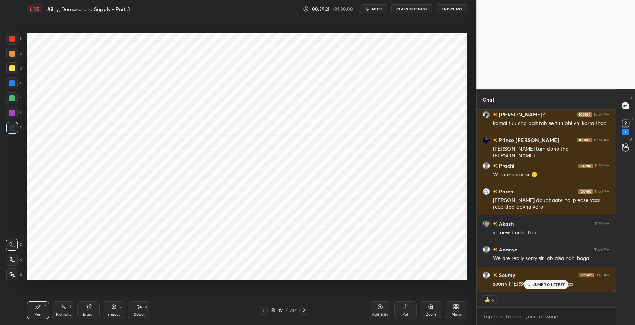
click at [551, 286] on p "JUMP TO LATEST" at bounding box center [549, 284] width 32 height 4
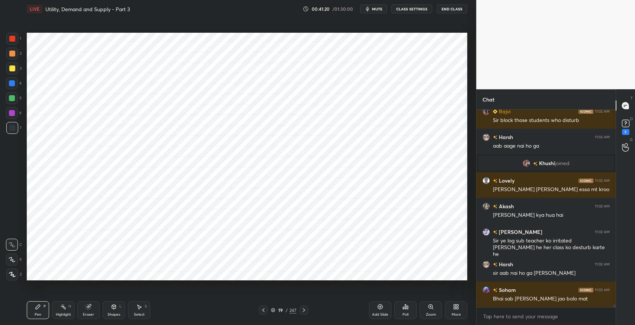
scroll to position [12323, 0]
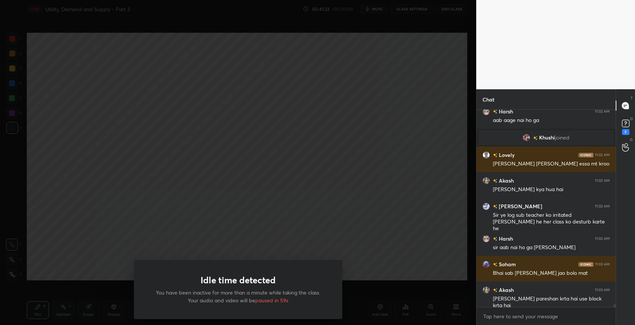
click at [368, 101] on div "Idle time detected You have been inactive for more than a minute while taking t…" at bounding box center [238, 162] width 476 height 325
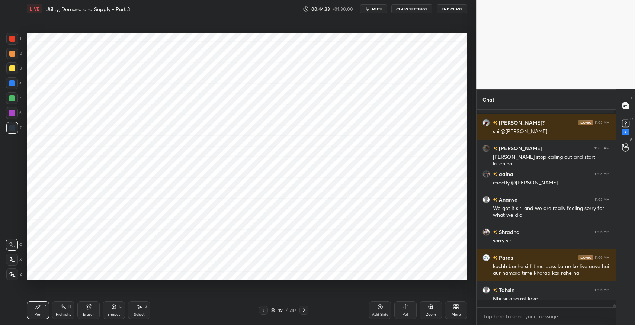
scroll to position [12636, 0]
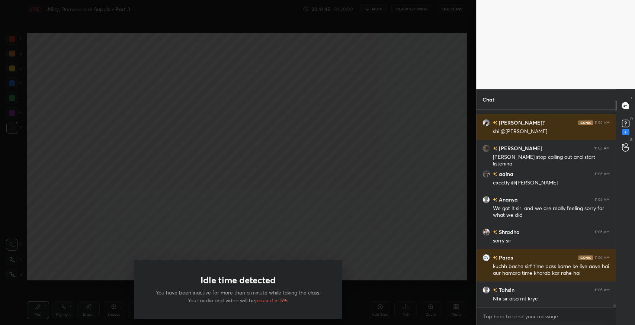
click at [144, 92] on div "Idle time detected You have been inactive for more than a minute while taking t…" at bounding box center [238, 162] width 476 height 325
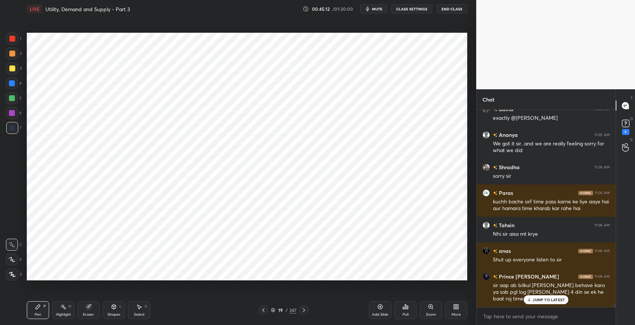
scroll to position [12726, 0]
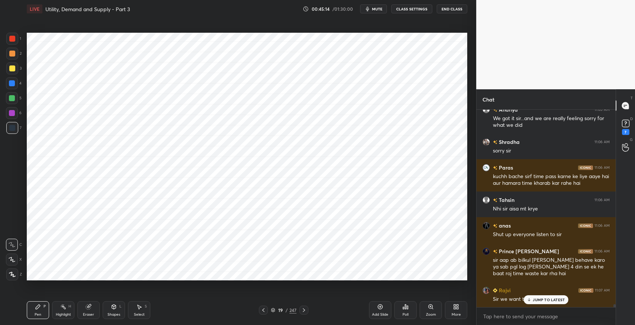
click at [539, 299] on p "JUMP TO LATEST" at bounding box center [549, 300] width 32 height 4
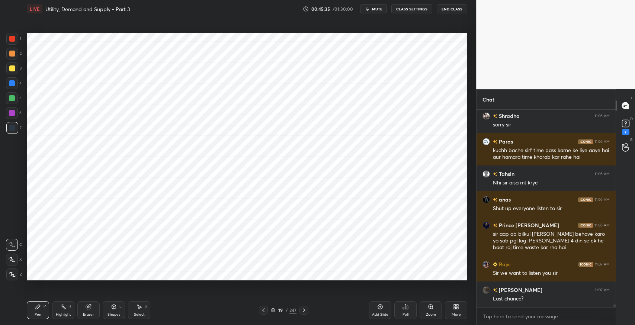
scroll to position [2, 2]
click at [304, 312] on icon at bounding box center [304, 310] width 6 height 6
click at [305, 313] on icon at bounding box center [304, 310] width 6 height 6
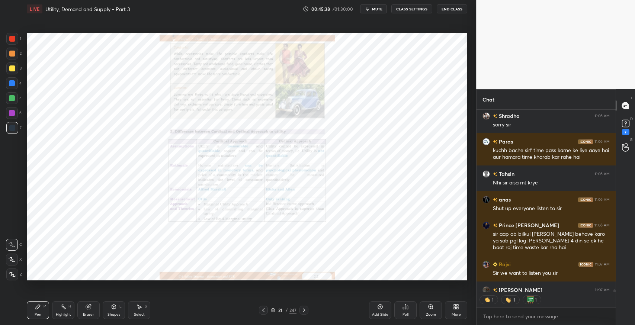
click at [306, 311] on icon at bounding box center [304, 310] width 6 height 6
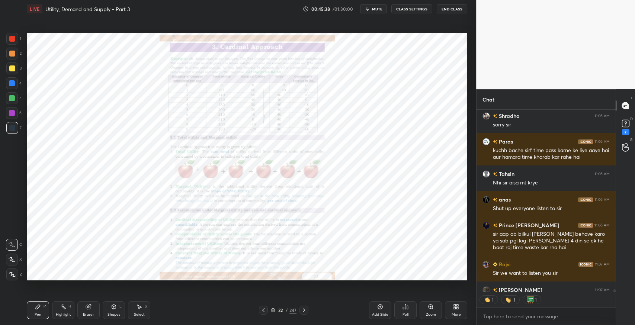
click at [305, 311] on icon at bounding box center [304, 310] width 6 height 6
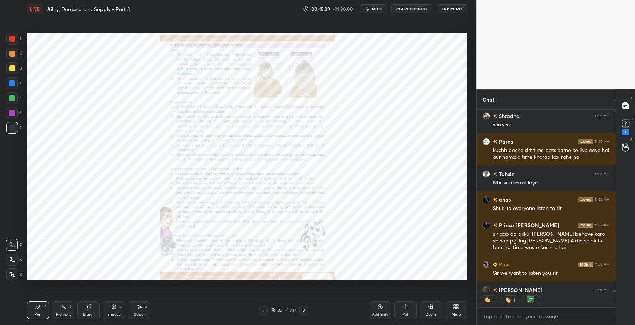
click at [262, 313] on div at bounding box center [263, 310] width 9 height 9
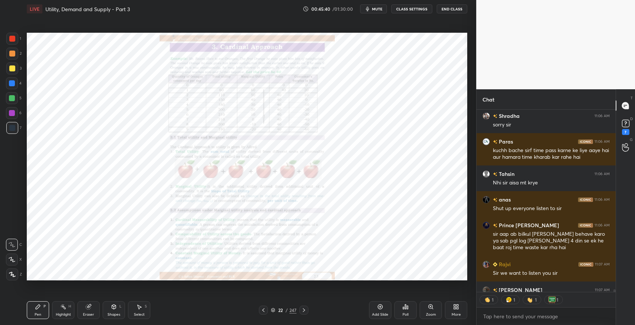
click at [435, 311] on div "Zoom" at bounding box center [431, 310] width 22 height 18
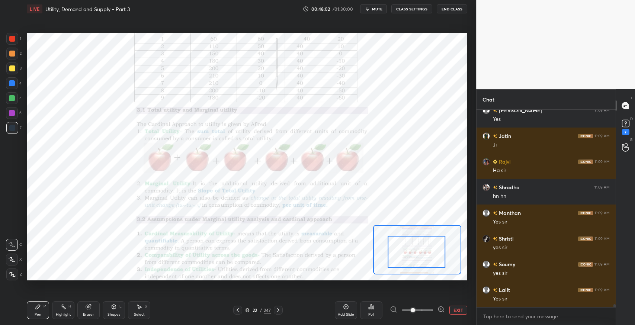
scroll to position [13382, 0]
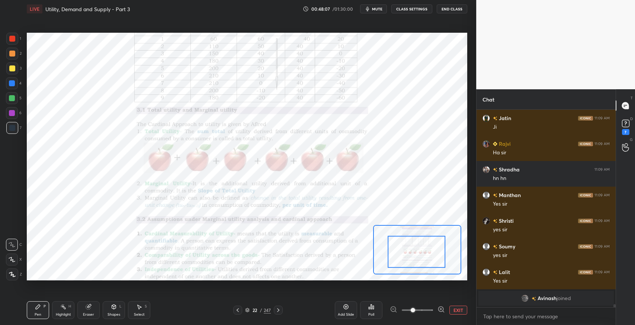
click at [86, 310] on icon at bounding box center [89, 307] width 6 height 6
click at [13, 271] on div "Erase all" at bounding box center [12, 275] width 12 height 12
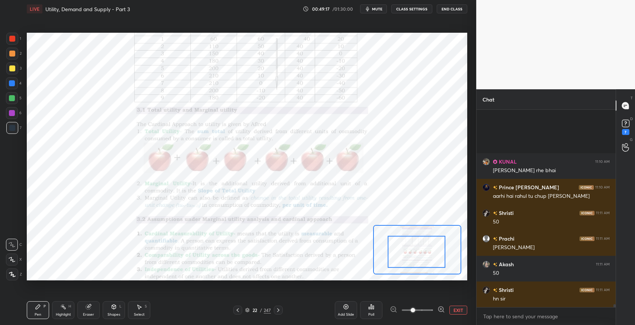
scroll to position [13433, 0]
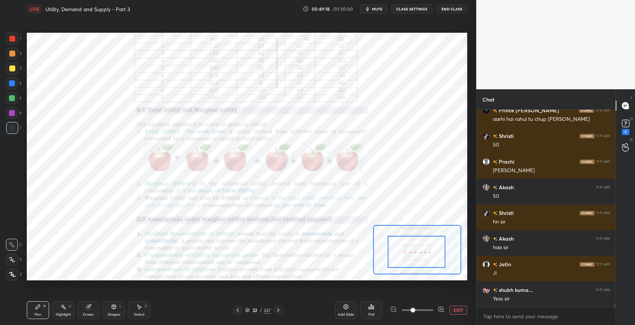
click at [347, 303] on div "Add Slide" at bounding box center [346, 310] width 22 height 18
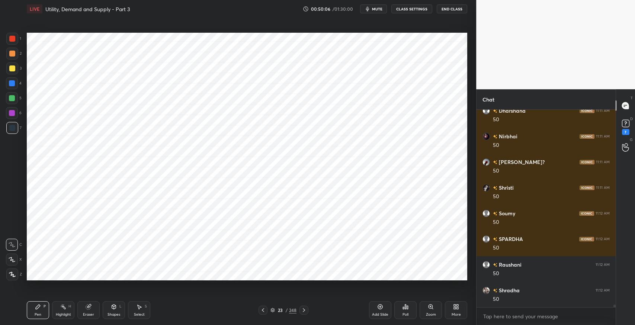
scroll to position [14023, 0]
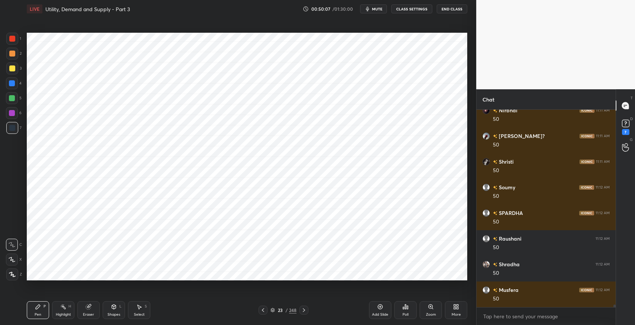
click at [103, 307] on div "Shapes L" at bounding box center [114, 310] width 22 height 18
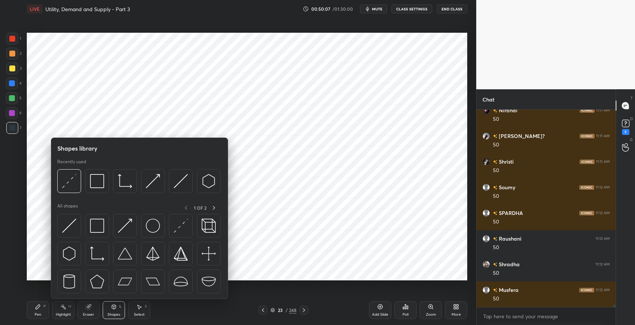
click at [87, 313] on div "Eraser" at bounding box center [88, 315] width 11 height 4
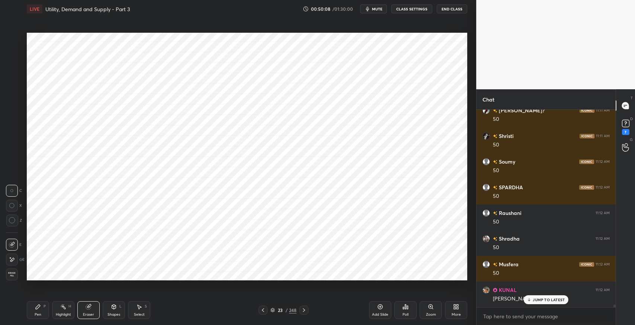
scroll to position [14074, 0]
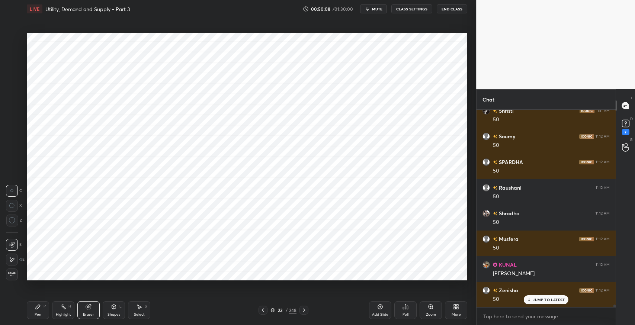
click at [43, 306] on div "Pen P" at bounding box center [38, 310] width 22 height 18
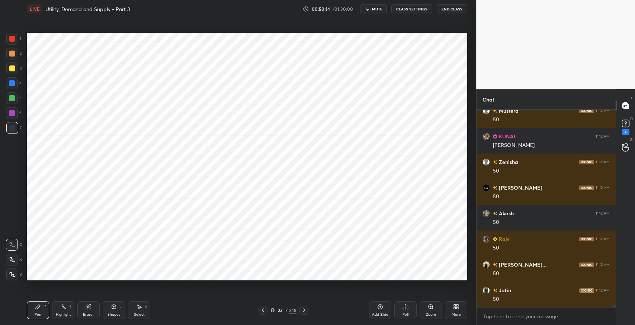
scroll to position [14228, 0]
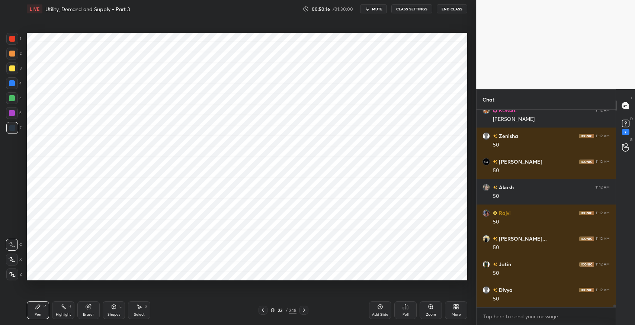
click at [140, 311] on div "Select S" at bounding box center [139, 310] width 22 height 18
click at [174, 185] on div "0 ° Undo Copy Duplicate Duplicate to new slide Delete" at bounding box center [247, 157] width 440 height 248
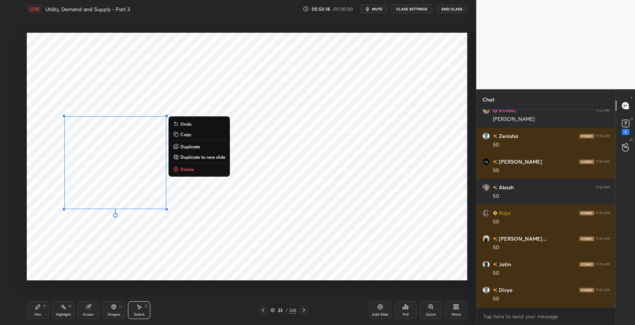
click at [213, 200] on div "0 ° Undo Copy Duplicate Duplicate to new slide Delete" at bounding box center [247, 157] width 440 height 248
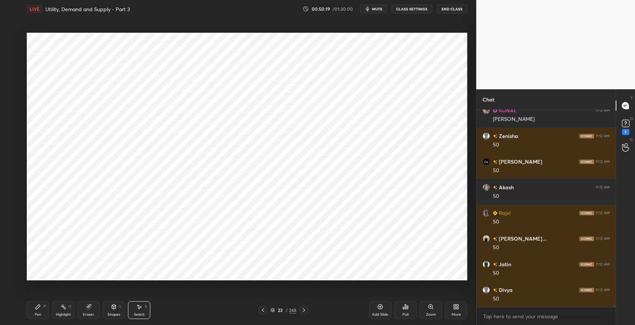
click at [41, 310] on div "Pen P" at bounding box center [38, 310] width 22 height 18
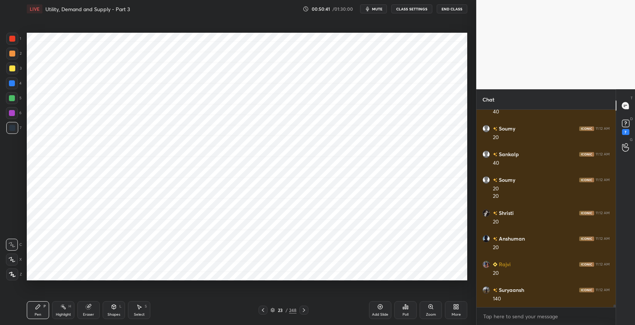
scroll to position [14518, 0]
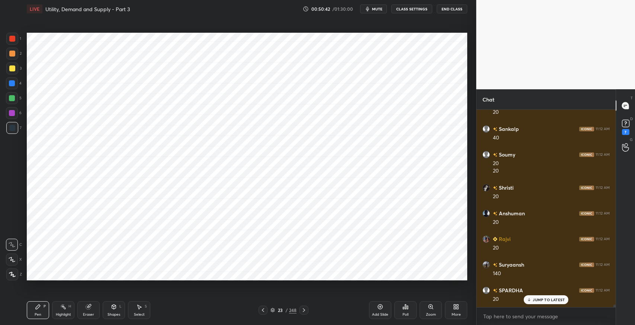
click at [98, 309] on div "Eraser" at bounding box center [88, 310] width 22 height 18
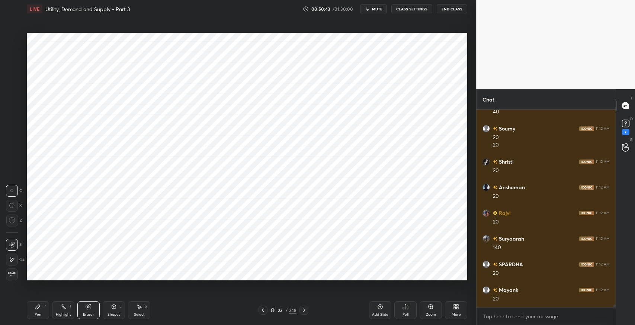
click at [46, 306] on div "Pen P" at bounding box center [38, 310] width 22 height 18
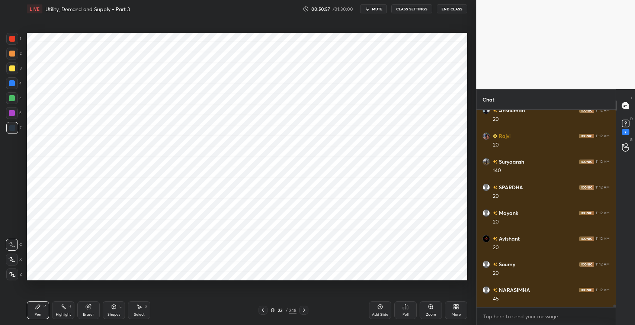
scroll to position [14647, 0]
click at [137, 306] on icon at bounding box center [139, 307] width 6 height 6
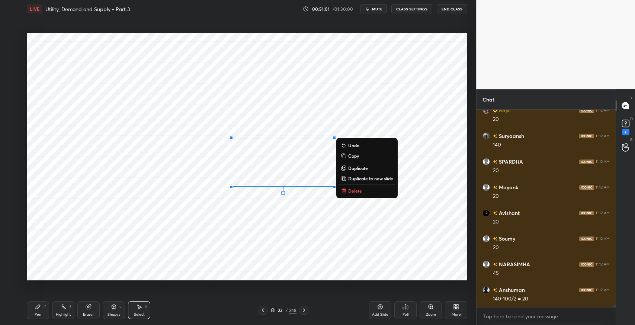
click at [375, 190] on button "Delete" at bounding box center [366, 190] width 55 height 9
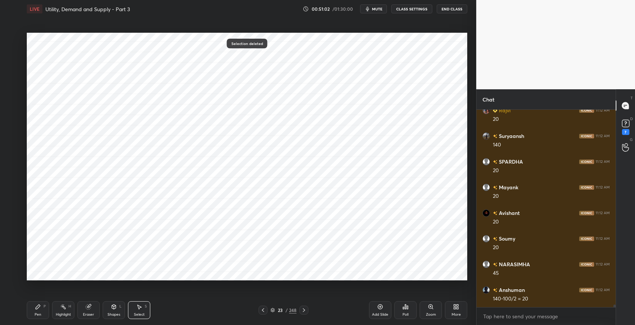
click at [40, 310] on div "Pen P" at bounding box center [38, 310] width 22 height 18
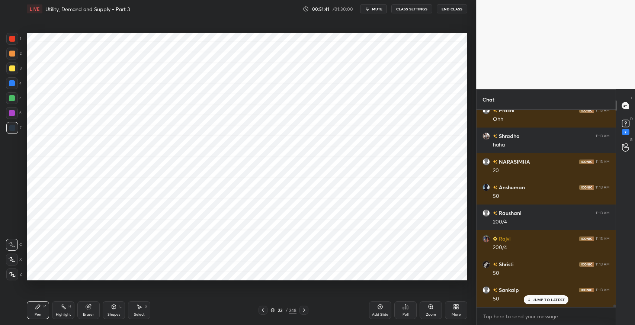
scroll to position [15083, 0]
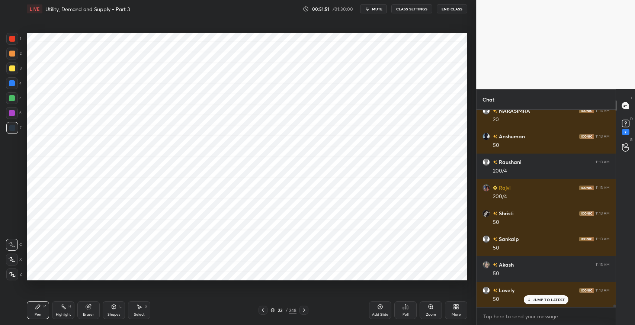
click at [136, 308] on icon at bounding box center [139, 307] width 6 height 6
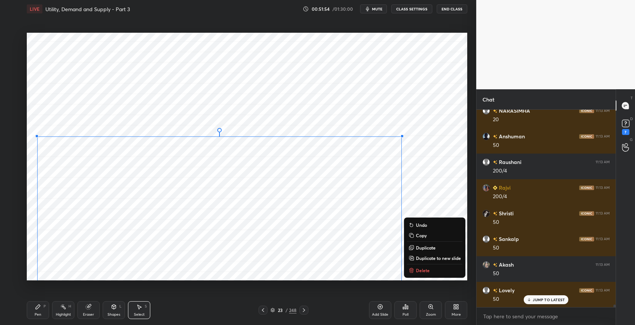
click at [294, 93] on div "0 ° Undo Copy Duplicate Duplicate to new slide Delete" at bounding box center [247, 157] width 440 height 248
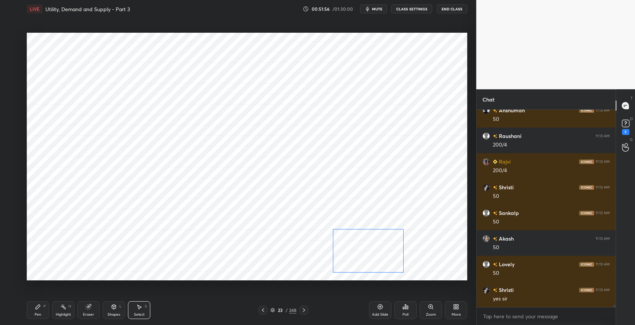
scroll to position [15134, 0]
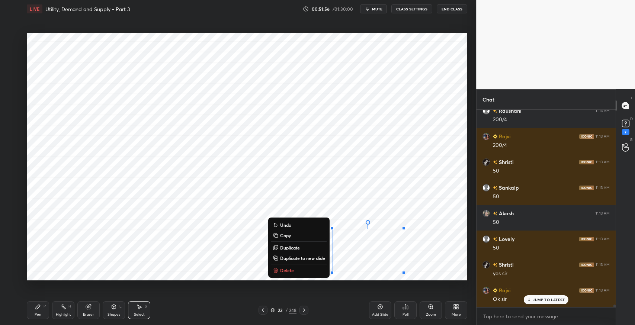
click at [148, 262] on div "0 ° Undo Copy Duplicate Duplicate to new slide Delete" at bounding box center [247, 157] width 440 height 248
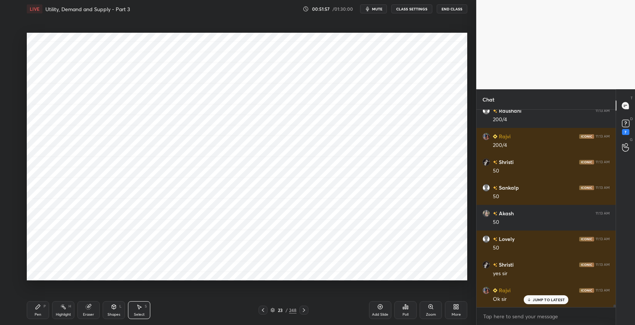
click at [38, 308] on icon at bounding box center [38, 307] width 4 height 4
click at [92, 314] on div "Eraser" at bounding box center [88, 315] width 11 height 4
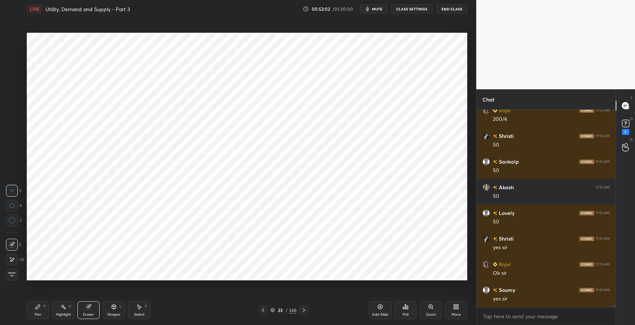
click at [38, 308] on icon at bounding box center [38, 307] width 4 height 4
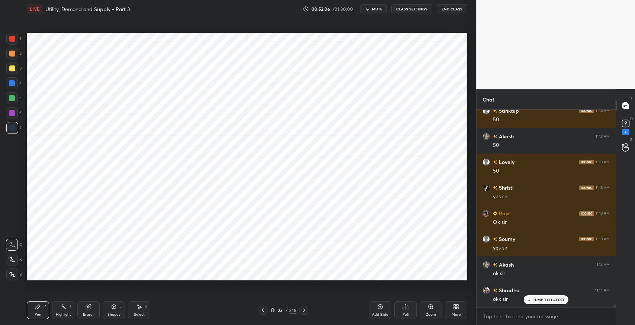
scroll to position [15237, 0]
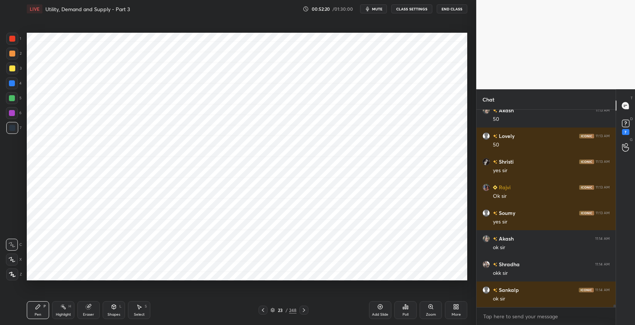
click at [140, 305] on icon at bounding box center [139, 307] width 6 height 6
click at [260, 157] on div "0 ° Undo Copy Duplicate Duplicate to new slide Delete" at bounding box center [247, 157] width 440 height 248
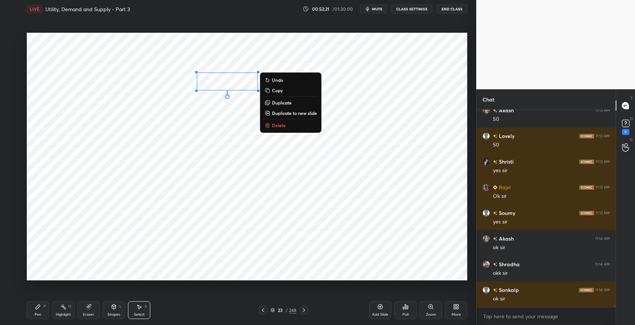
click at [277, 102] on p "Duplicate" at bounding box center [282, 103] width 20 height 6
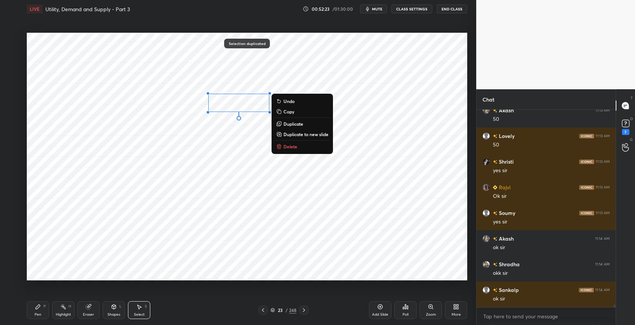
scroll to position [15263, 0]
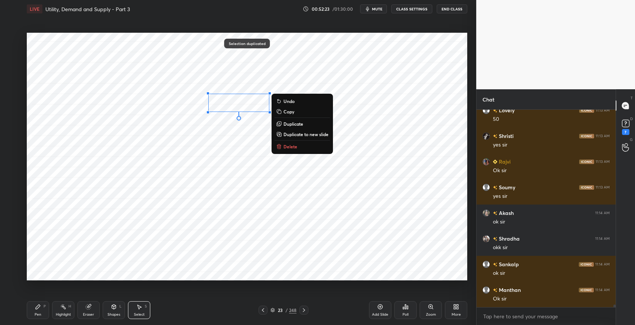
click at [190, 132] on div "0 ° Undo Copy Duplicate Duplicate to new slide Delete" at bounding box center [247, 157] width 440 height 248
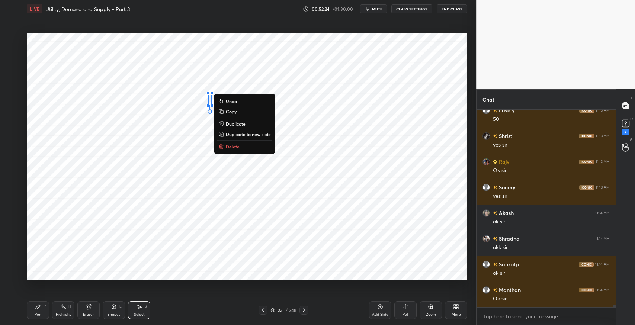
click at [224, 147] on button "Delete" at bounding box center [244, 146] width 55 height 9
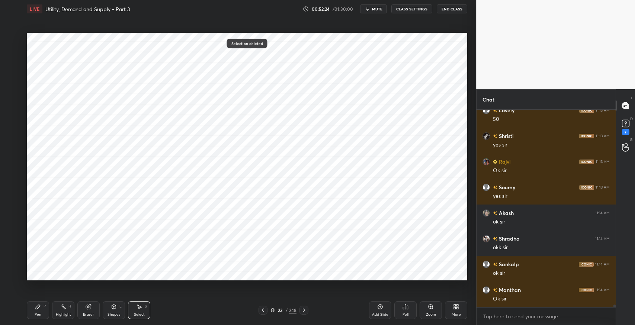
click at [38, 310] on div "Pen P" at bounding box center [38, 310] width 22 height 18
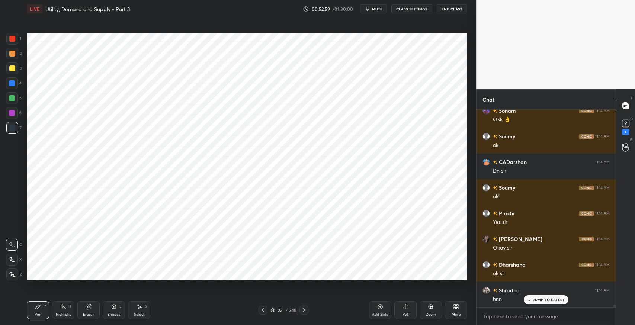
scroll to position [15519, 0]
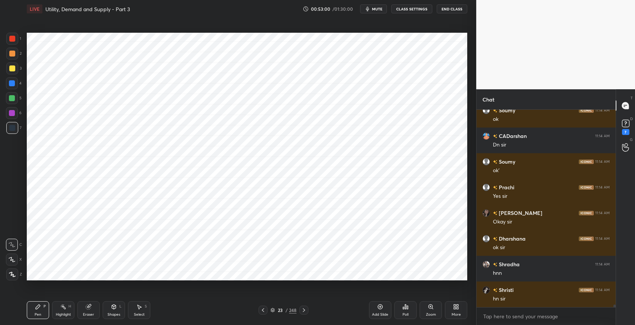
click at [369, 9] on icon "button" at bounding box center [368, 9] width 6 height 6
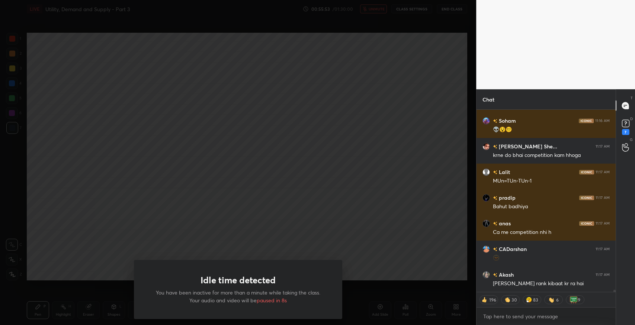
scroll to position [15358, 0]
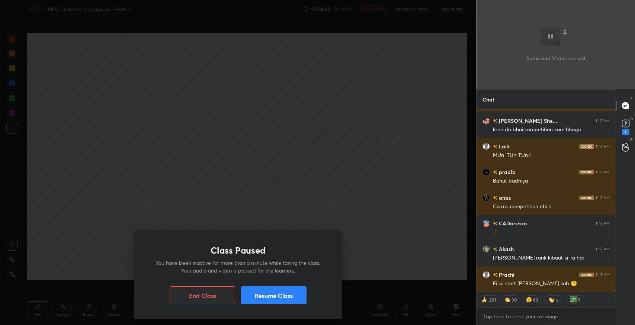
click at [271, 304] on button "Resume Class" at bounding box center [273, 295] width 65 height 18
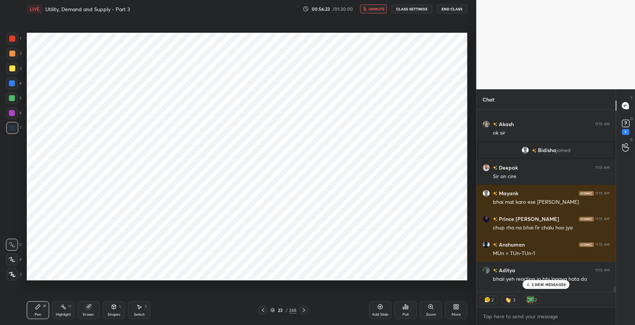
scroll to position [15145, 0]
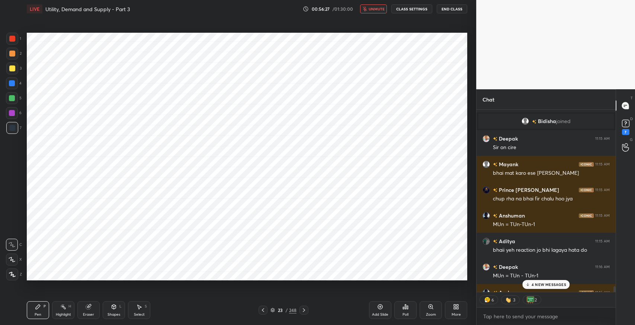
click at [375, 6] on span "unmute" at bounding box center [377, 8] width 16 height 5
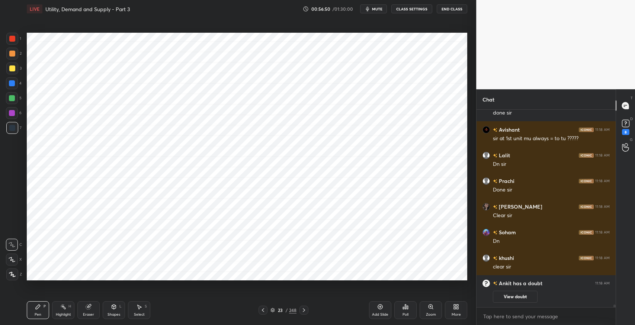
scroll to position [15452, 0]
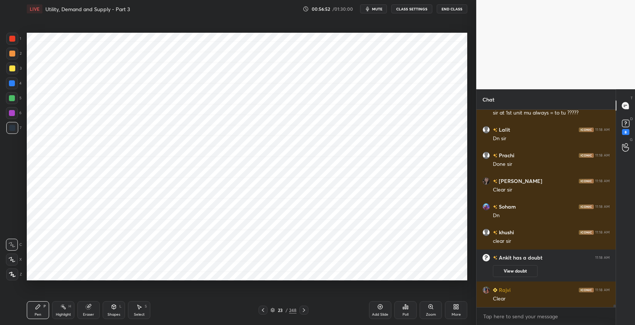
click at [262, 308] on icon at bounding box center [263, 310] width 6 height 6
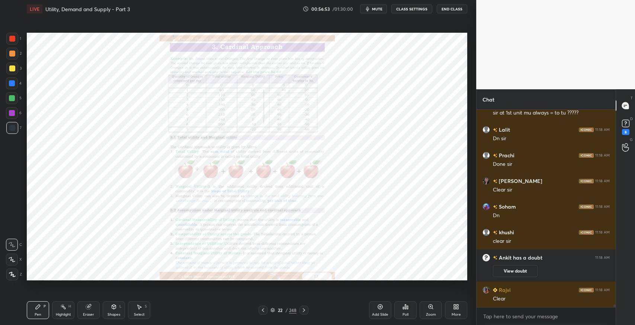
click at [262, 308] on icon at bounding box center [263, 310] width 6 height 6
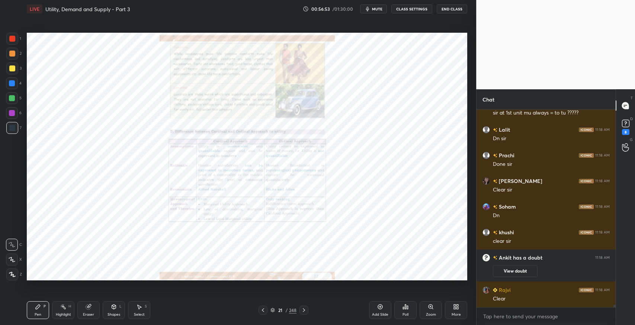
click at [263, 308] on icon at bounding box center [263, 310] width 6 height 6
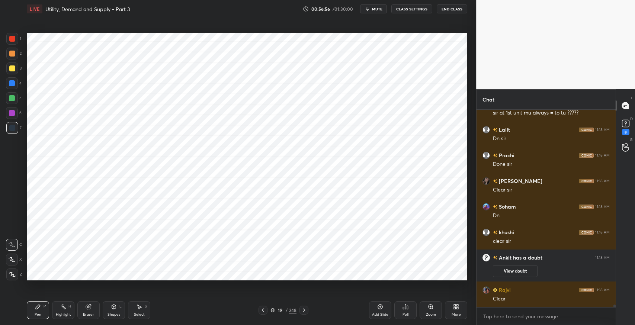
scroll to position [15477, 0]
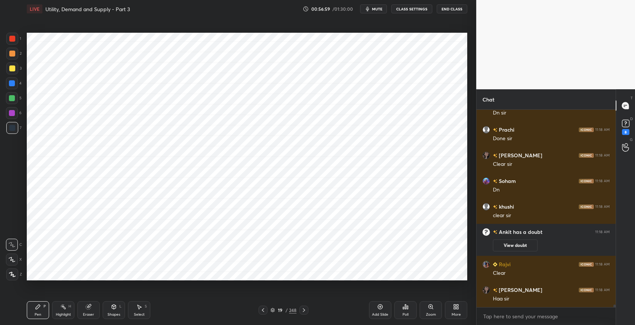
click at [115, 311] on div "Shapes L" at bounding box center [114, 310] width 22 height 18
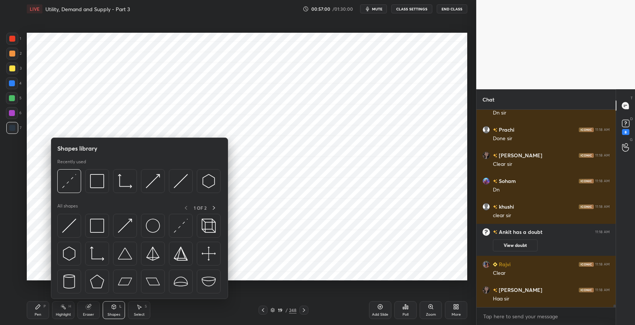
click at [66, 185] on img at bounding box center [69, 181] width 14 height 14
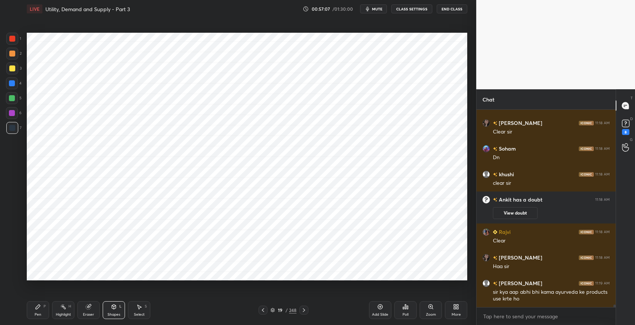
scroll to position [15535, 0]
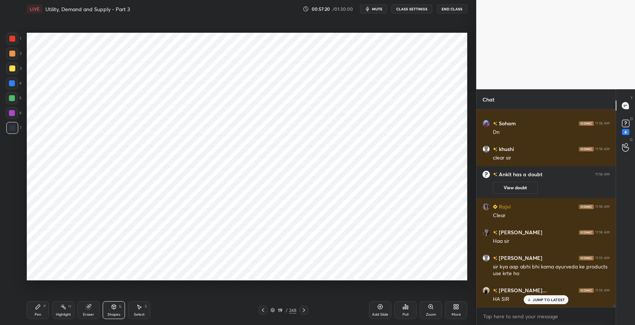
click at [553, 302] on p "JUMP TO LATEST" at bounding box center [549, 300] width 32 height 4
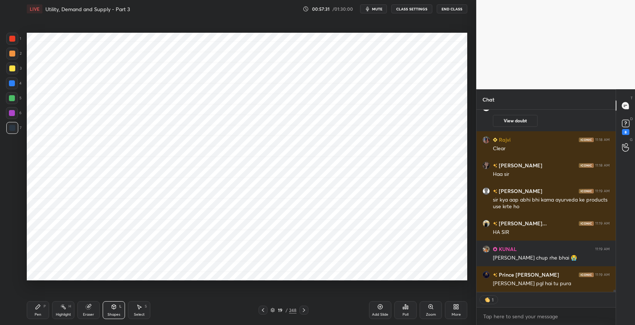
scroll to position [15627, 0]
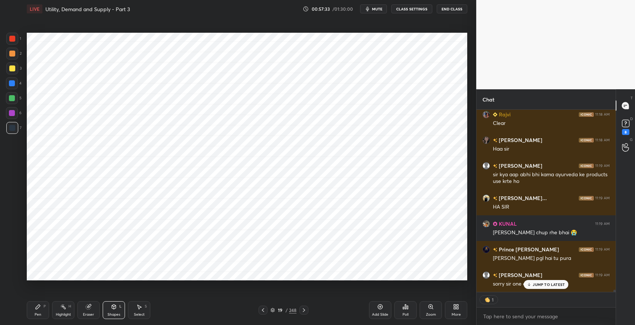
click at [530, 286] on icon at bounding box center [529, 284] width 5 height 4
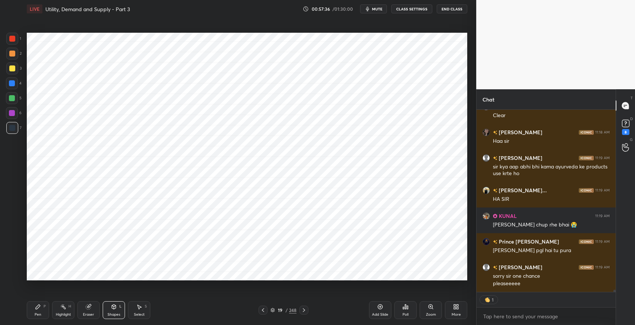
click at [305, 312] on icon at bounding box center [304, 310] width 6 height 6
click at [304, 312] on icon at bounding box center [304, 310] width 6 height 6
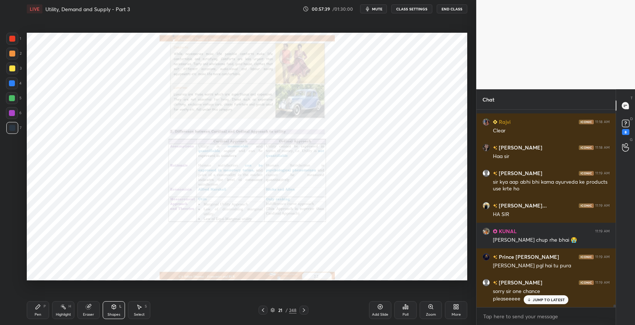
scroll to position [15645, 0]
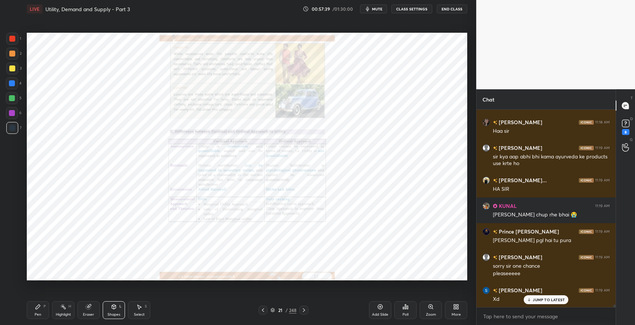
click at [305, 311] on icon at bounding box center [304, 310] width 6 height 6
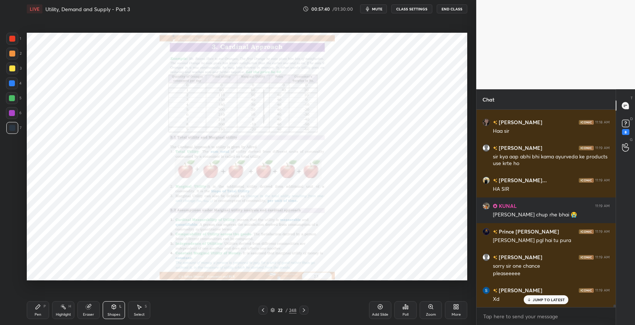
click at [305, 311] on icon at bounding box center [304, 310] width 6 height 6
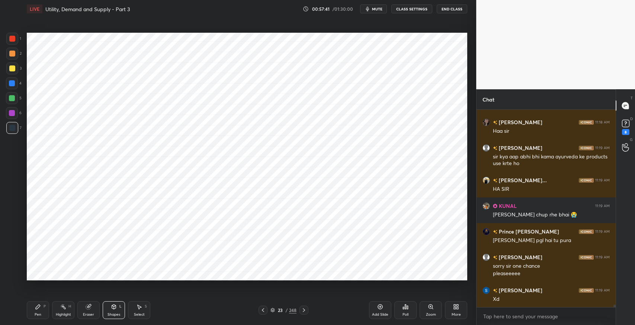
scroll to position [15671, 0]
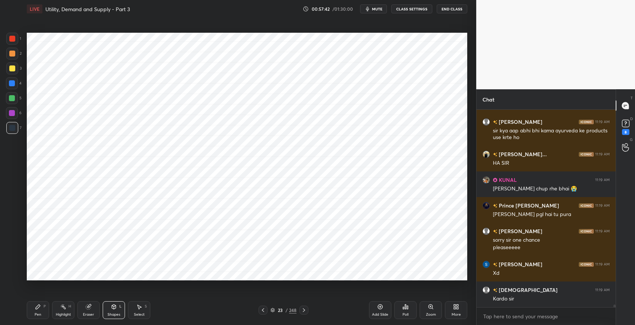
click at [306, 310] on icon at bounding box center [304, 310] width 6 height 6
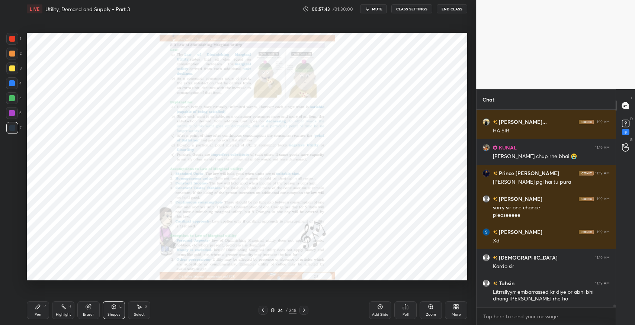
scroll to position [15729, 0]
click at [263, 312] on icon at bounding box center [263, 310] width 6 height 6
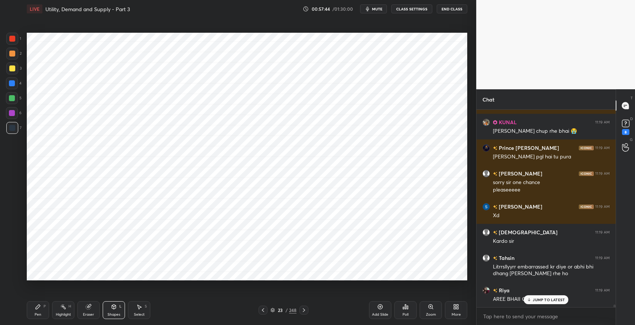
click at [262, 311] on icon at bounding box center [263, 310] width 6 height 6
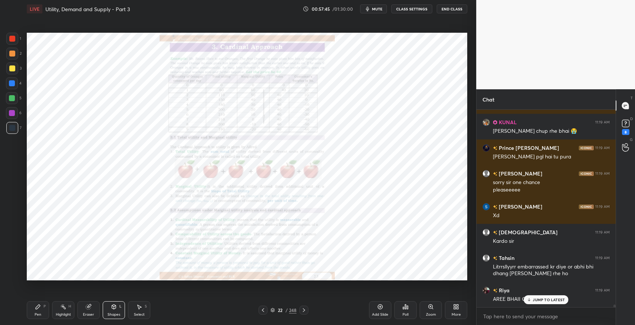
click at [431, 311] on div "Zoom" at bounding box center [431, 310] width 22 height 18
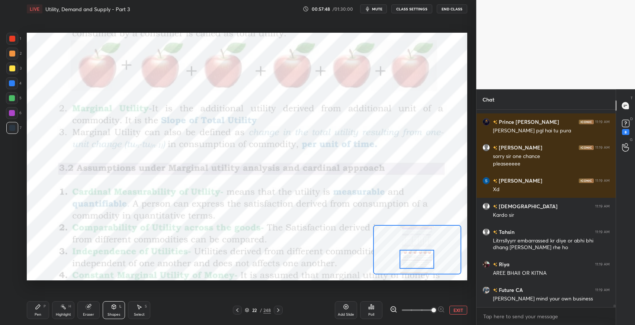
scroll to position [15780, 0]
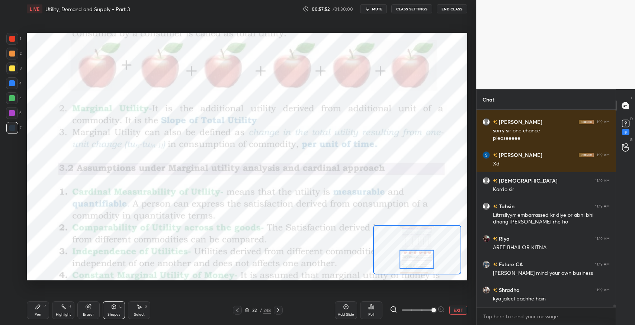
click at [39, 307] on icon at bounding box center [38, 307] width 6 height 6
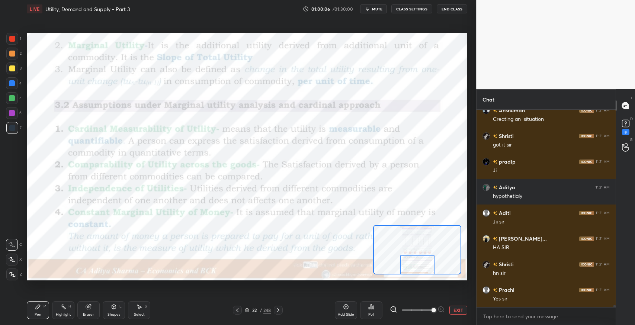
scroll to position [17191, 0]
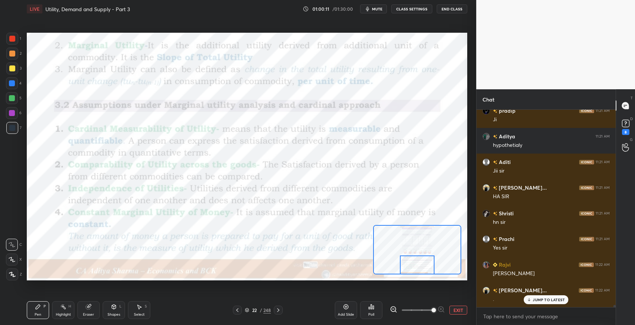
click at [37, 310] on div "Pen P" at bounding box center [38, 310] width 22 height 18
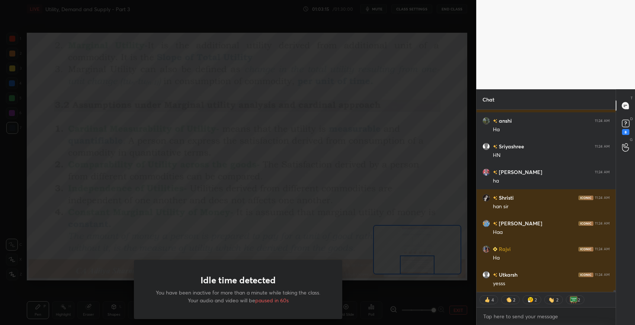
scroll to position [19149, 0]
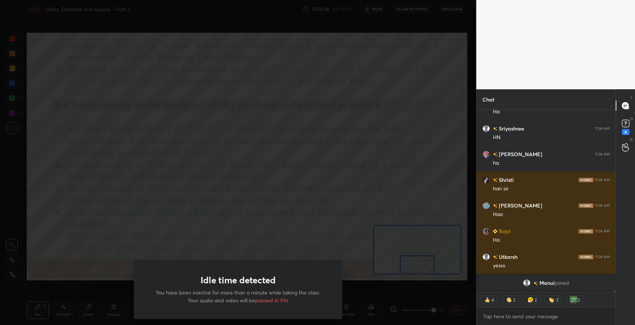
click at [126, 100] on div "Idle time detected You have been inactive for more than a minute while taking t…" at bounding box center [238, 162] width 476 height 325
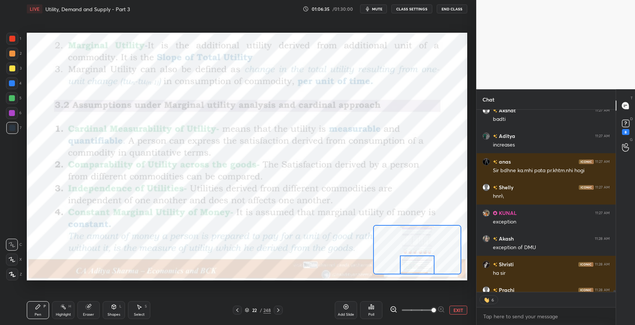
scroll to position [196, 137]
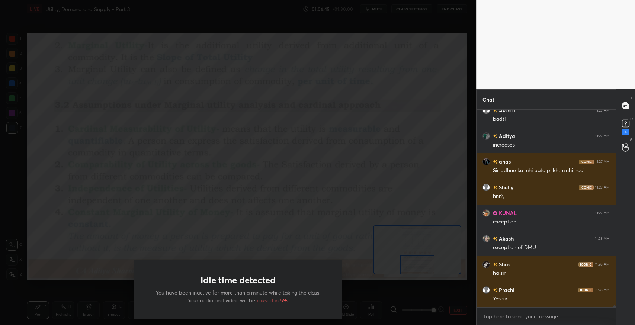
click at [210, 134] on div "Idle time detected You have been inactive for more than a minute while taking t…" at bounding box center [238, 162] width 476 height 325
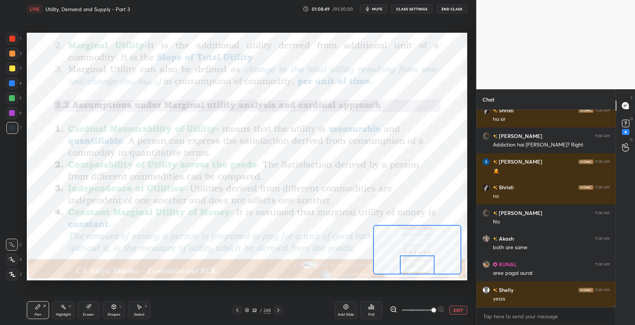
scroll to position [20810, 0]
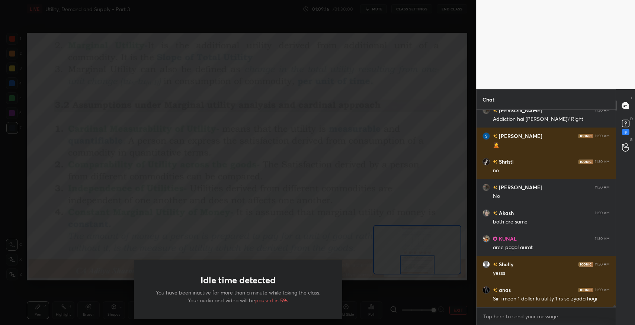
click at [328, 265] on div "Idle time detected You have been inactive for more than a minute while taking t…" at bounding box center [238, 289] width 208 height 59
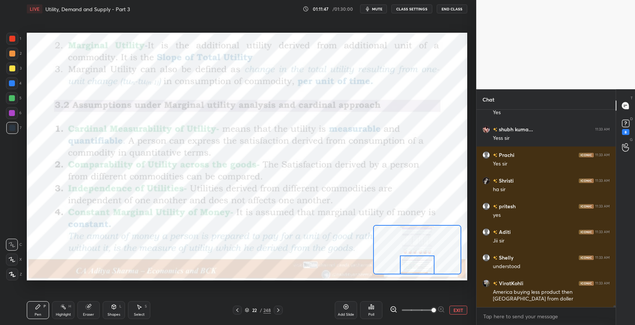
scroll to position [20743, 0]
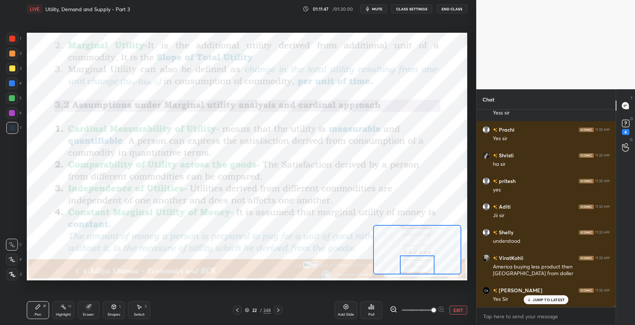
click at [278, 314] on div at bounding box center [278, 310] width 9 height 9
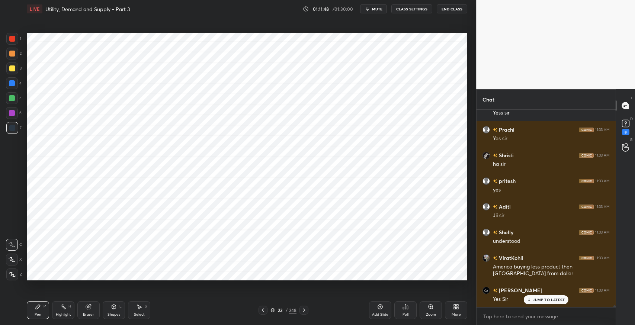
click at [306, 310] on icon at bounding box center [304, 310] width 6 height 6
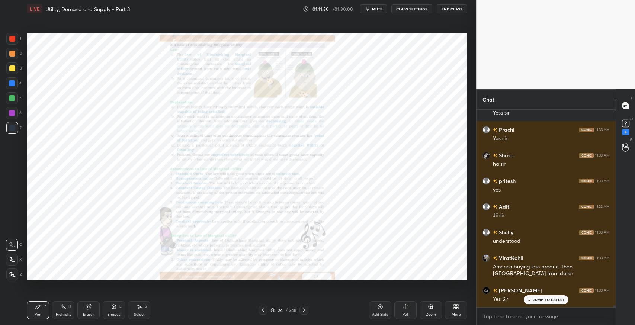
click at [424, 311] on div "Zoom" at bounding box center [431, 310] width 22 height 18
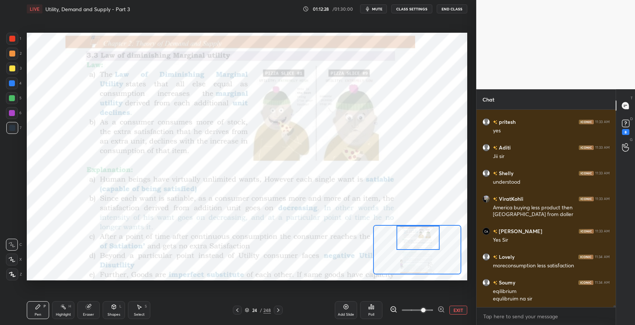
scroll to position [20828, 0]
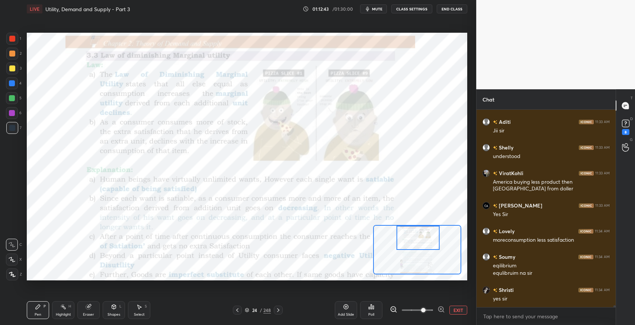
click at [88, 308] on icon at bounding box center [88, 307] width 5 height 5
click at [33, 314] on div "Pen P" at bounding box center [38, 310] width 22 height 18
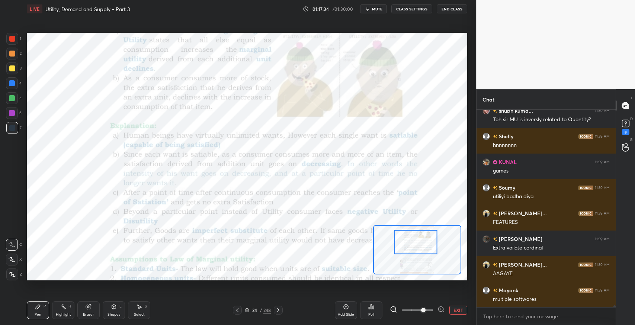
scroll to position [22328, 0]
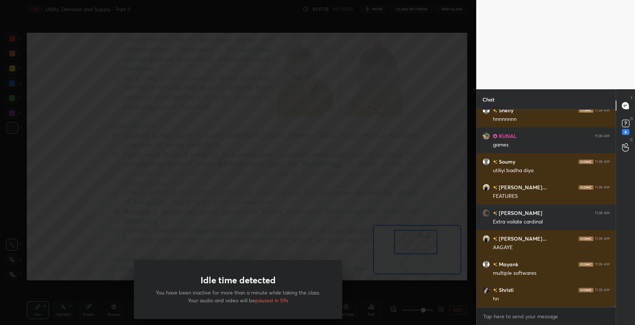
click at [92, 57] on div "Idle time detected You have been inactive for more than a minute while taking t…" at bounding box center [238, 162] width 476 height 325
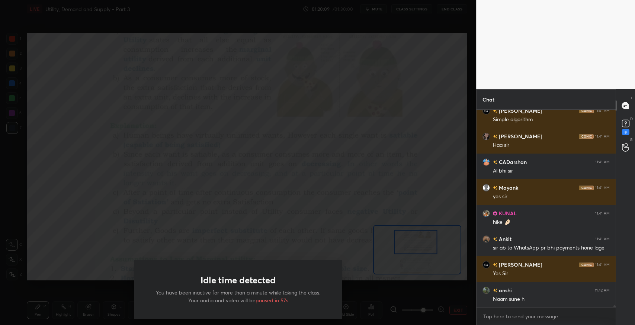
scroll to position [23014, 0]
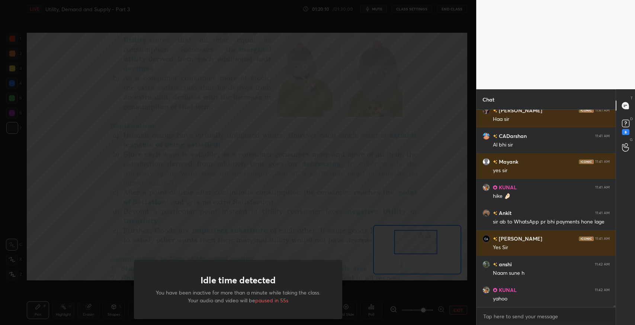
click at [78, 109] on div "Idle time detected You have been inactive for more than a minute while taking t…" at bounding box center [238, 162] width 476 height 325
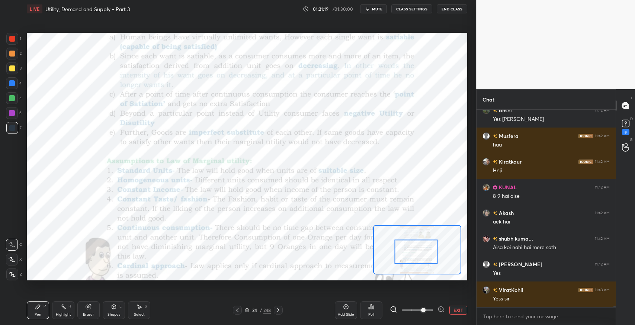
scroll to position [23482, 0]
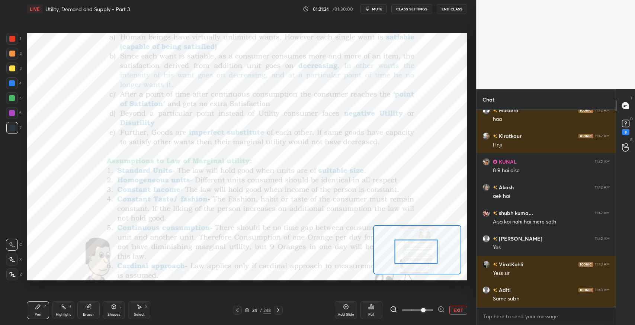
click at [89, 308] on icon at bounding box center [88, 307] width 5 height 5
click at [36, 308] on icon at bounding box center [38, 307] width 4 height 4
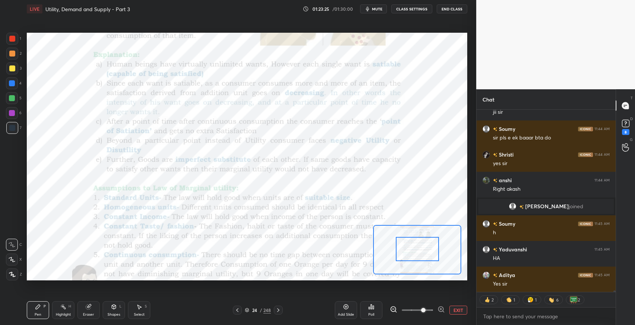
scroll to position [23237, 0]
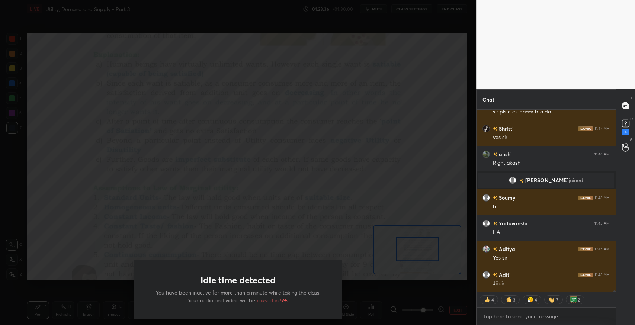
click at [316, 289] on p "You have been inactive for more than a minute while taking the class. Your audi…" at bounding box center [238, 297] width 173 height 16
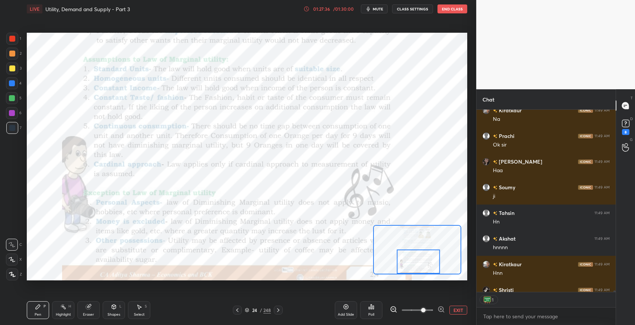
scroll to position [2, 2]
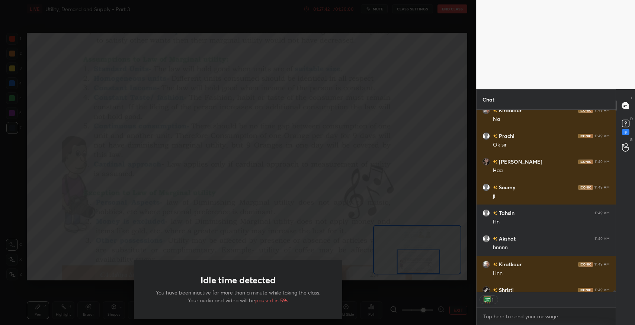
click at [137, 83] on div "Idle time detected You have been inactive for more than a minute while taking t…" at bounding box center [238, 162] width 476 height 325
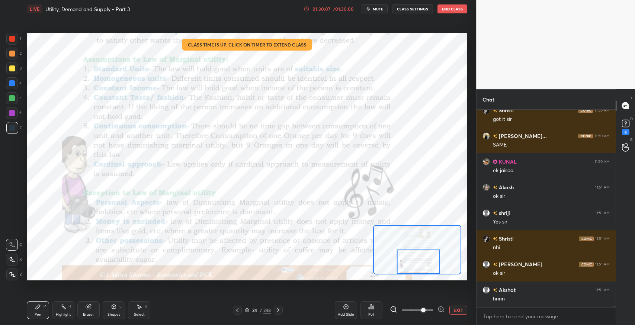
scroll to position [24523, 0]
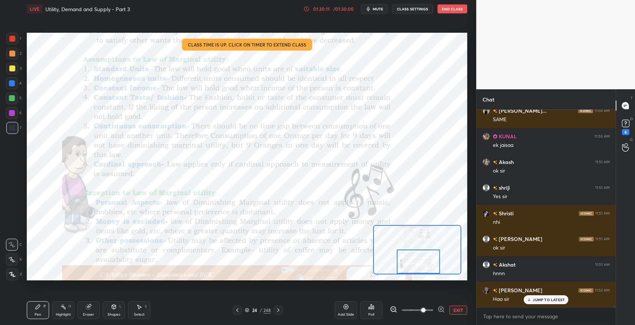
click at [280, 310] on icon at bounding box center [278, 310] width 6 height 6
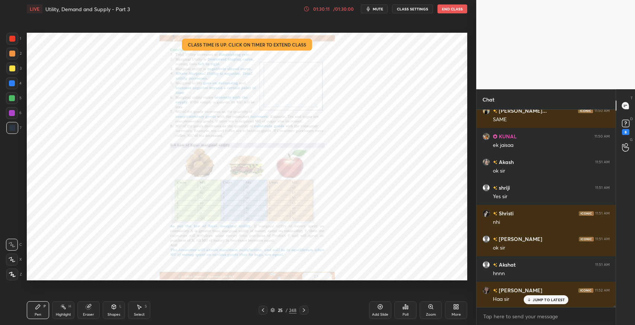
scroll to position [24549, 0]
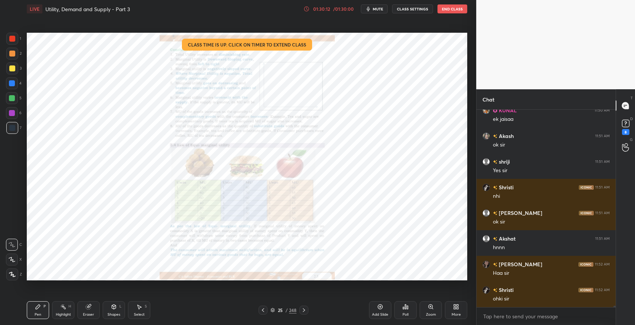
click at [306, 311] on icon at bounding box center [304, 310] width 6 height 6
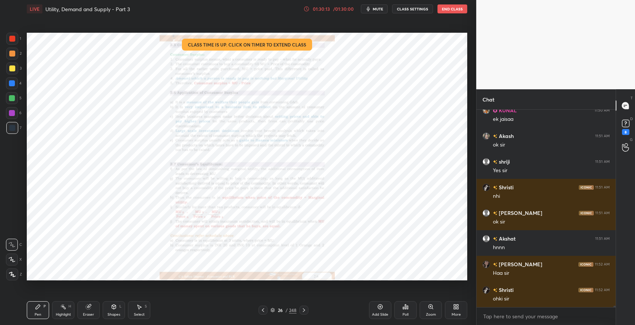
click at [306, 311] on icon at bounding box center [304, 310] width 6 height 6
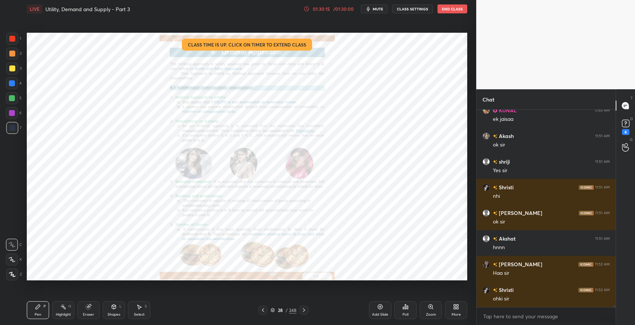
click at [306, 311] on icon at bounding box center [304, 310] width 6 height 6
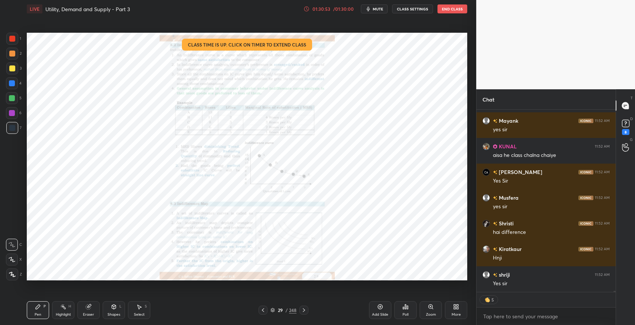
scroll to position [25359, 0]
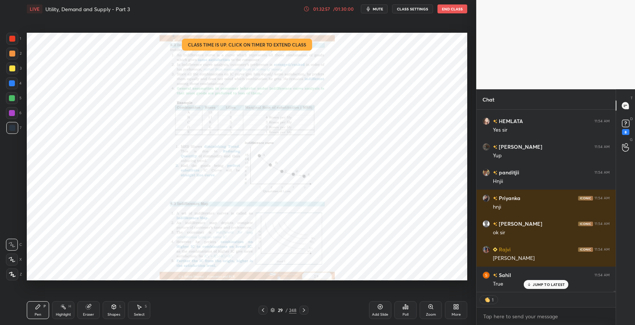
type textarea "x"
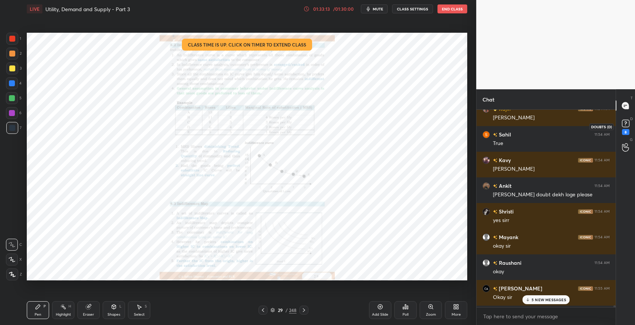
click at [624, 126] on rect at bounding box center [625, 123] width 7 height 7
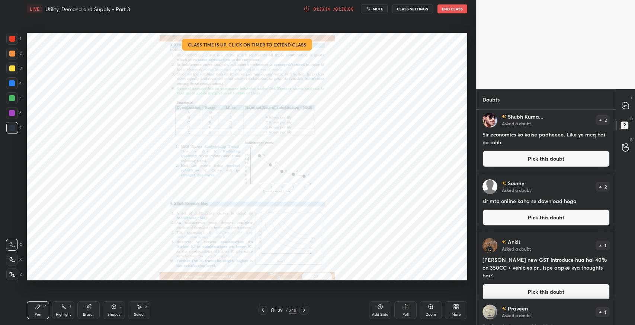
scroll to position [198, 0]
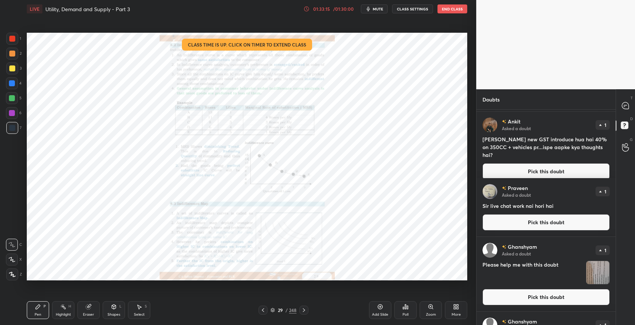
click at [442, 8] on button "End Class" at bounding box center [452, 8] width 30 height 9
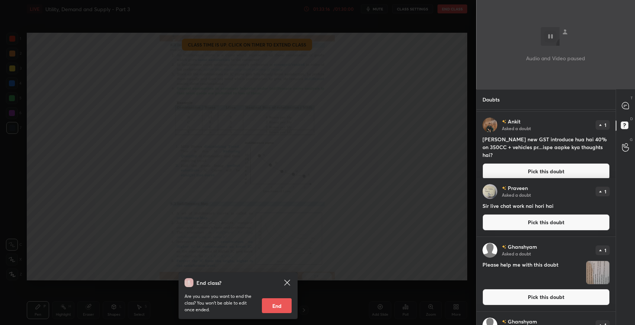
click at [271, 304] on button "End" at bounding box center [277, 305] width 30 height 15
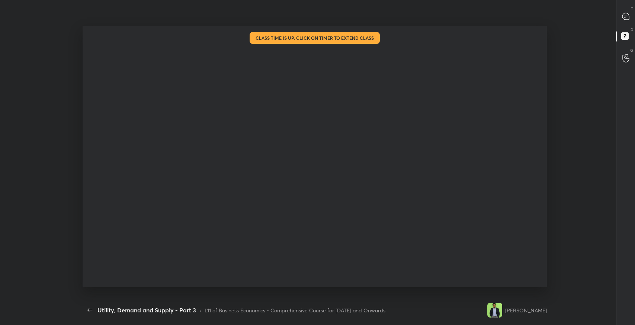
scroll to position [0, 0]
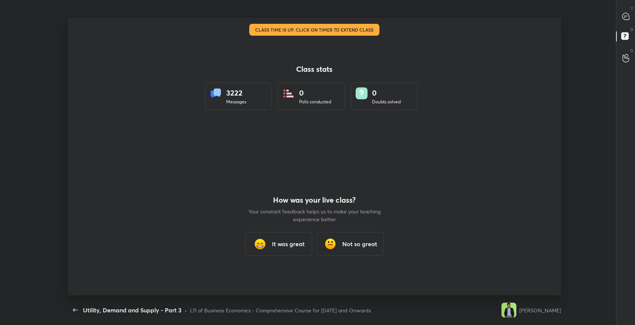
click at [285, 245] on h3 "It was great" at bounding box center [288, 244] width 33 height 9
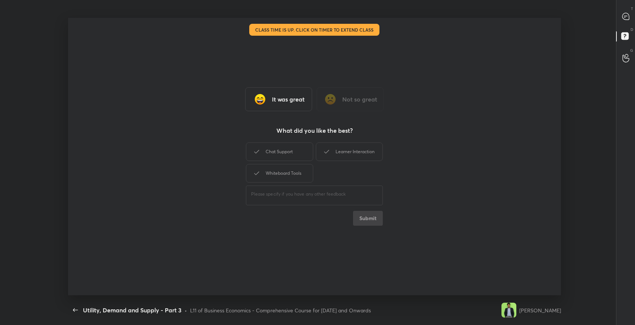
drag, startPoint x: 295, startPoint y: 154, endPoint x: 310, endPoint y: 157, distance: 14.9
click at [304, 156] on div "Chat Support" at bounding box center [279, 151] width 67 height 19
drag, startPoint x: 337, startPoint y: 154, endPoint x: 285, endPoint y: 181, distance: 58.9
click at [333, 155] on div "Learner Interaction" at bounding box center [349, 151] width 67 height 19
drag, startPoint x: 285, startPoint y: 181, endPoint x: 339, endPoint y: 191, distance: 55.2
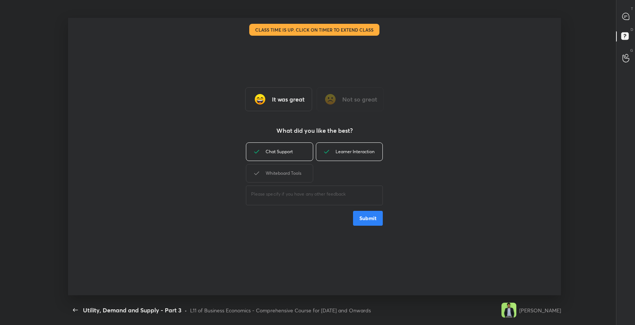
click at [289, 180] on div "Whiteboard Tools" at bounding box center [279, 173] width 67 height 19
click at [366, 217] on button "Submit" at bounding box center [368, 218] width 30 height 15
